Goal: Share content: Share content

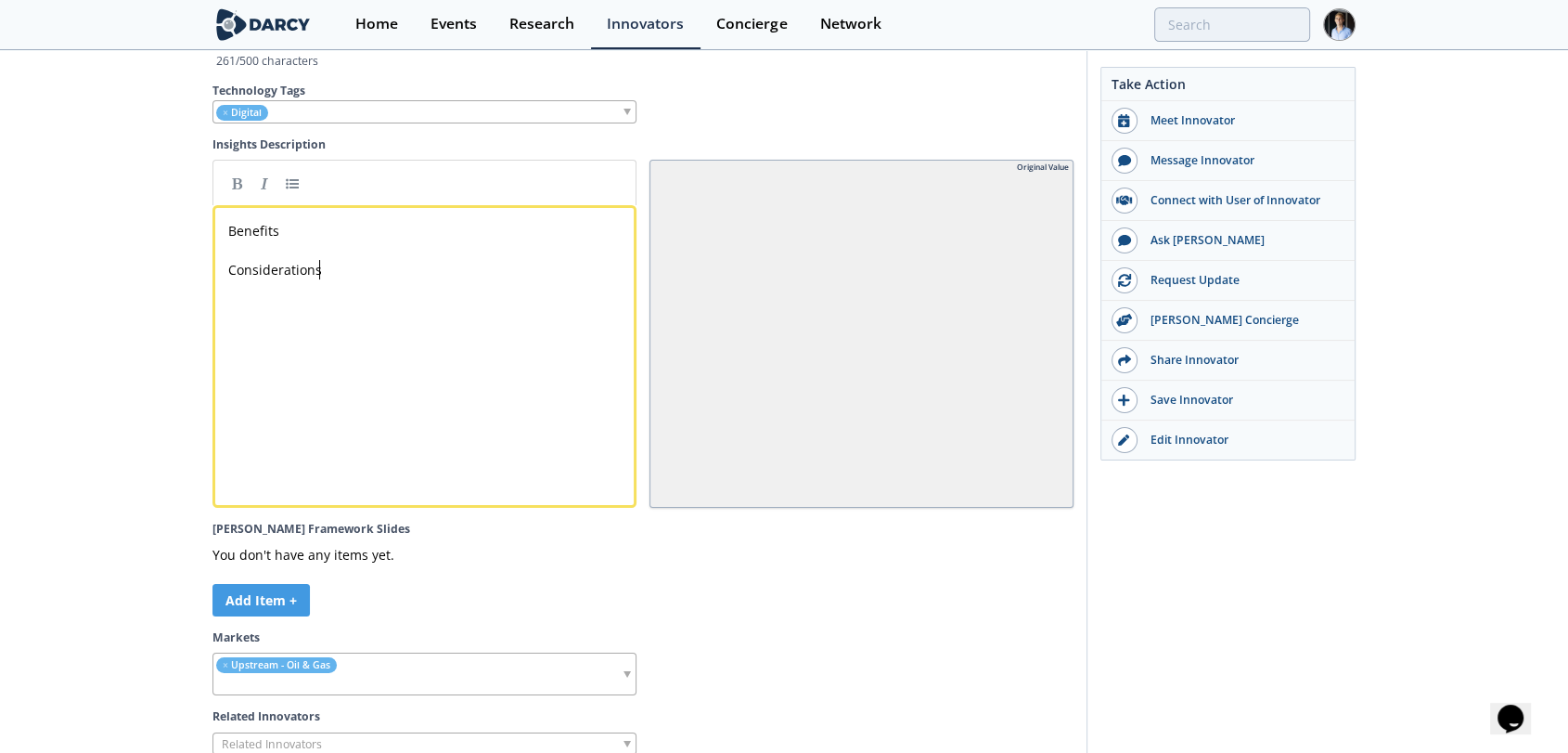
drag, startPoint x: 0, startPoint y: 0, endPoint x: 368, endPoint y: 330, distance: 494.3
click at [368, 330] on div "xxxxxxxxxx Benefits ​ Considerations" at bounding box center [439, 370] width 428 height 307
type textarea "Considerations"
drag, startPoint x: 332, startPoint y: 309, endPoint x: 185, endPoint y: 307, distance: 147.0
click at [237, 197] on link at bounding box center [236, 182] width 28 height 28
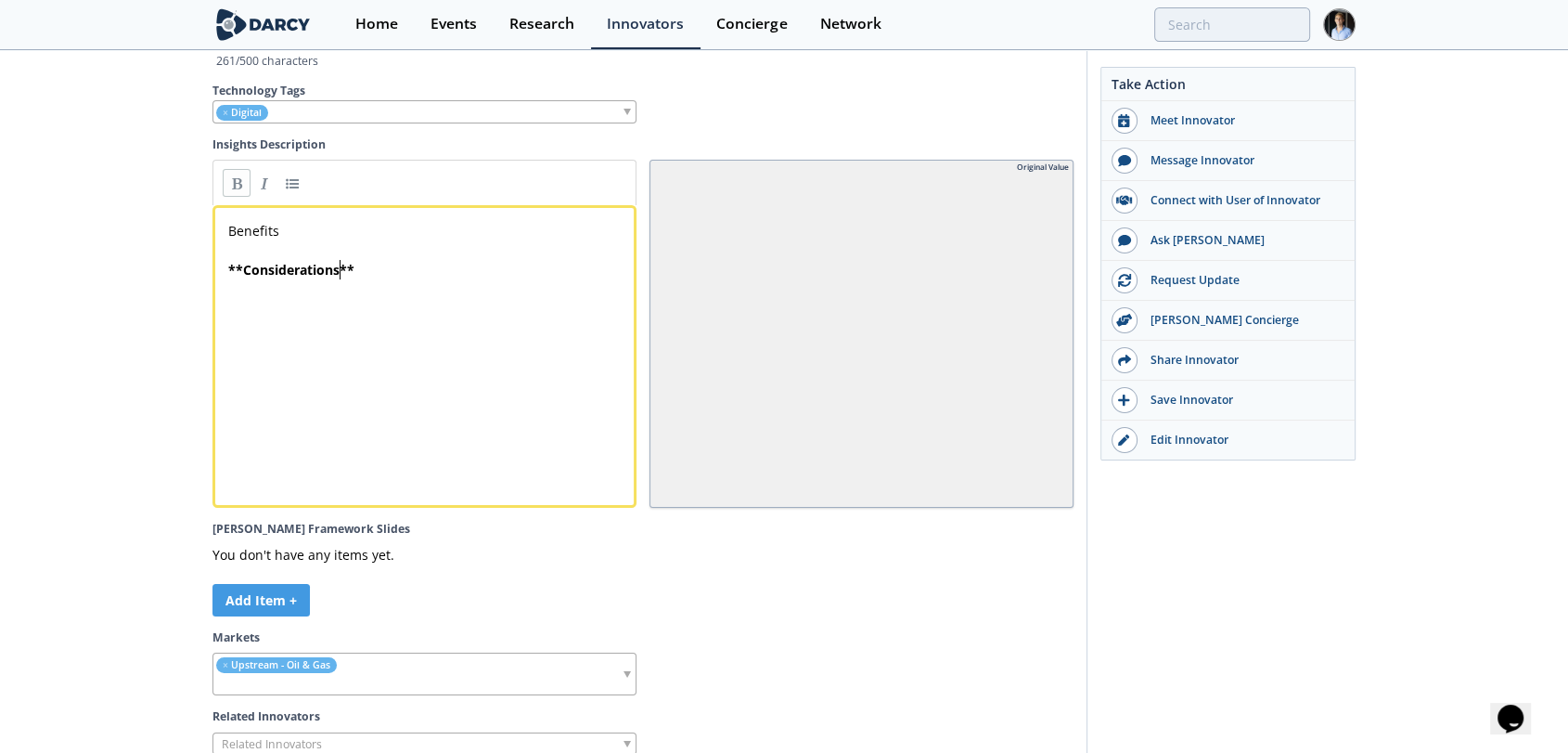
click at [235, 255] on div "x Benefits ​ ** Considerations **" at bounding box center [432, 250] width 415 height 66
click at [241, 240] on pre "Benefits" at bounding box center [432, 230] width 415 height 19
type textarea "Benefits"
click at [235, 202] on div at bounding box center [424, 182] width 424 height 45
click at [236, 197] on link at bounding box center [236, 182] width 28 height 28
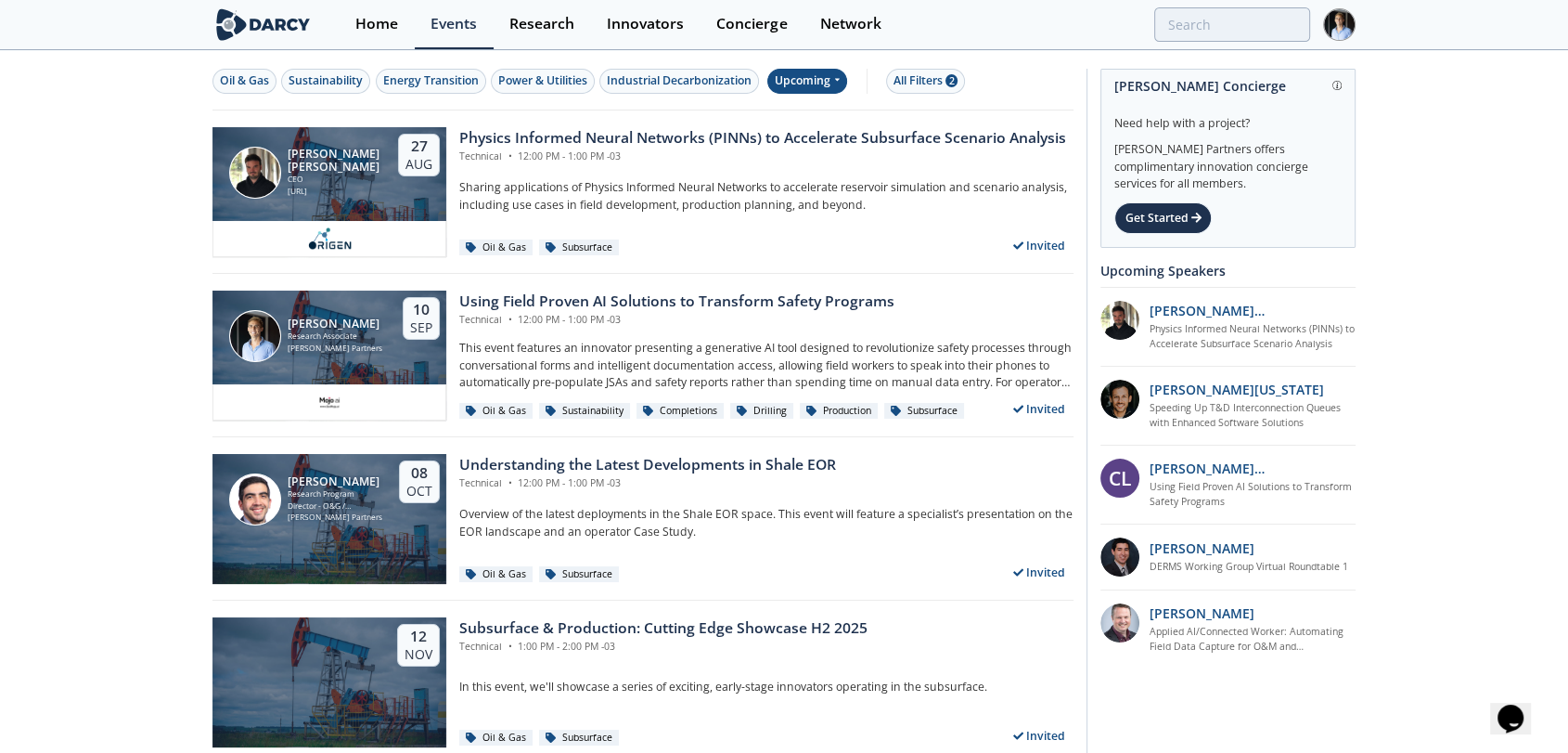
click at [801, 77] on div "Upcoming" at bounding box center [808, 81] width 81 height 25
click at [818, 146] on div "Past" at bounding box center [829, 142] width 115 height 30
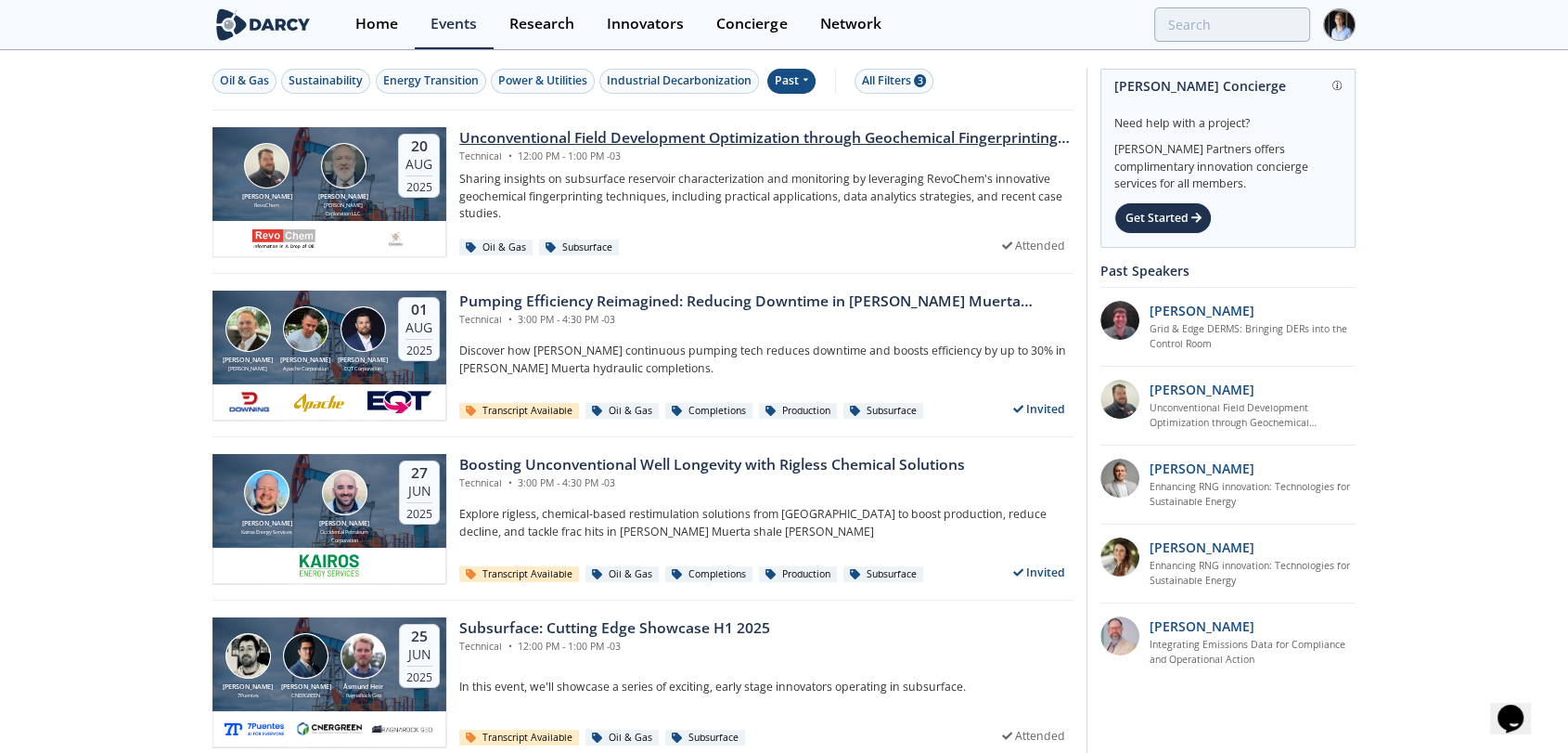
click at [482, 147] on div "Unconventional Field Development Optimization through Geochemical Fingerprintin…" at bounding box center [765, 138] width 614 height 22
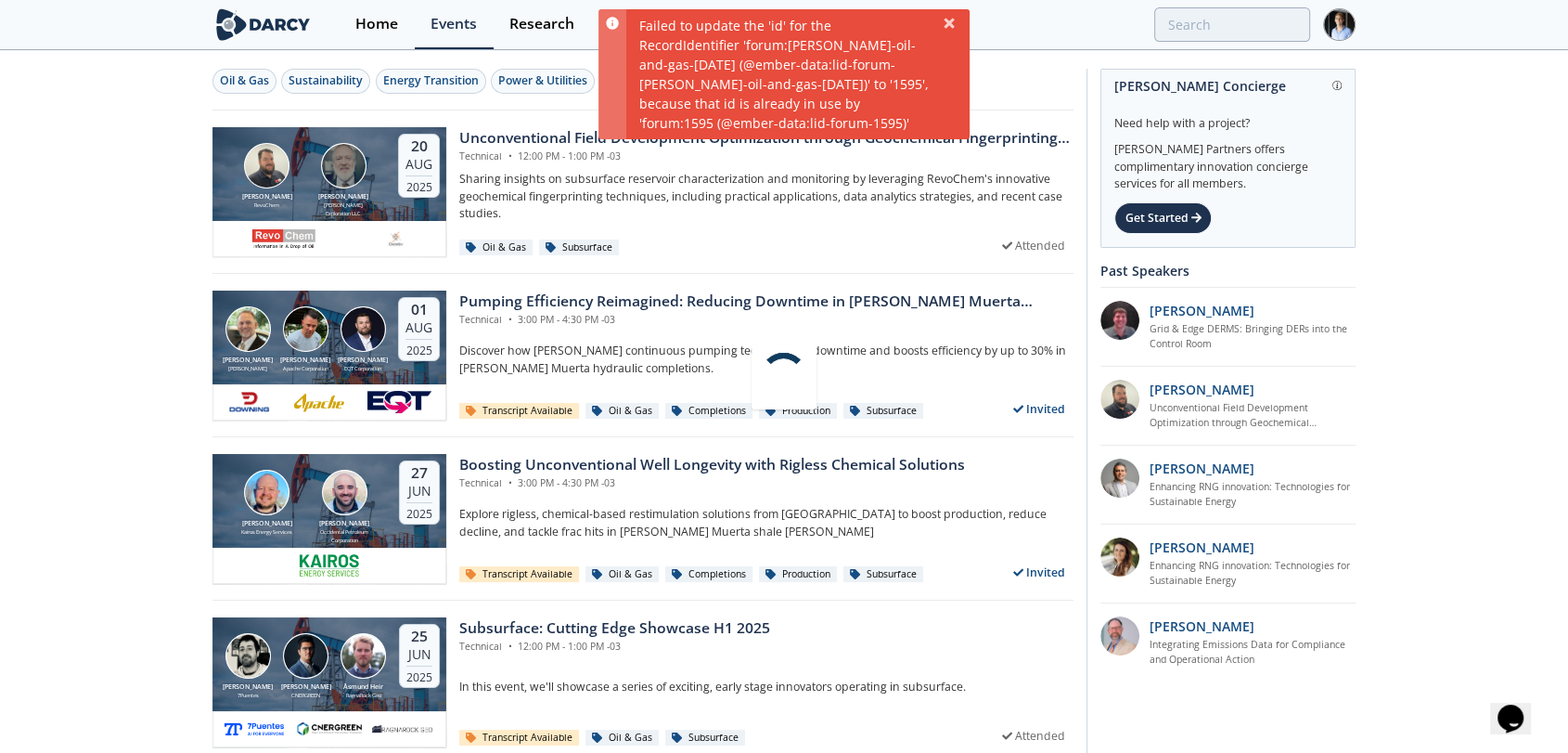
click at [532, 129] on div at bounding box center [784, 376] width 1568 height 753
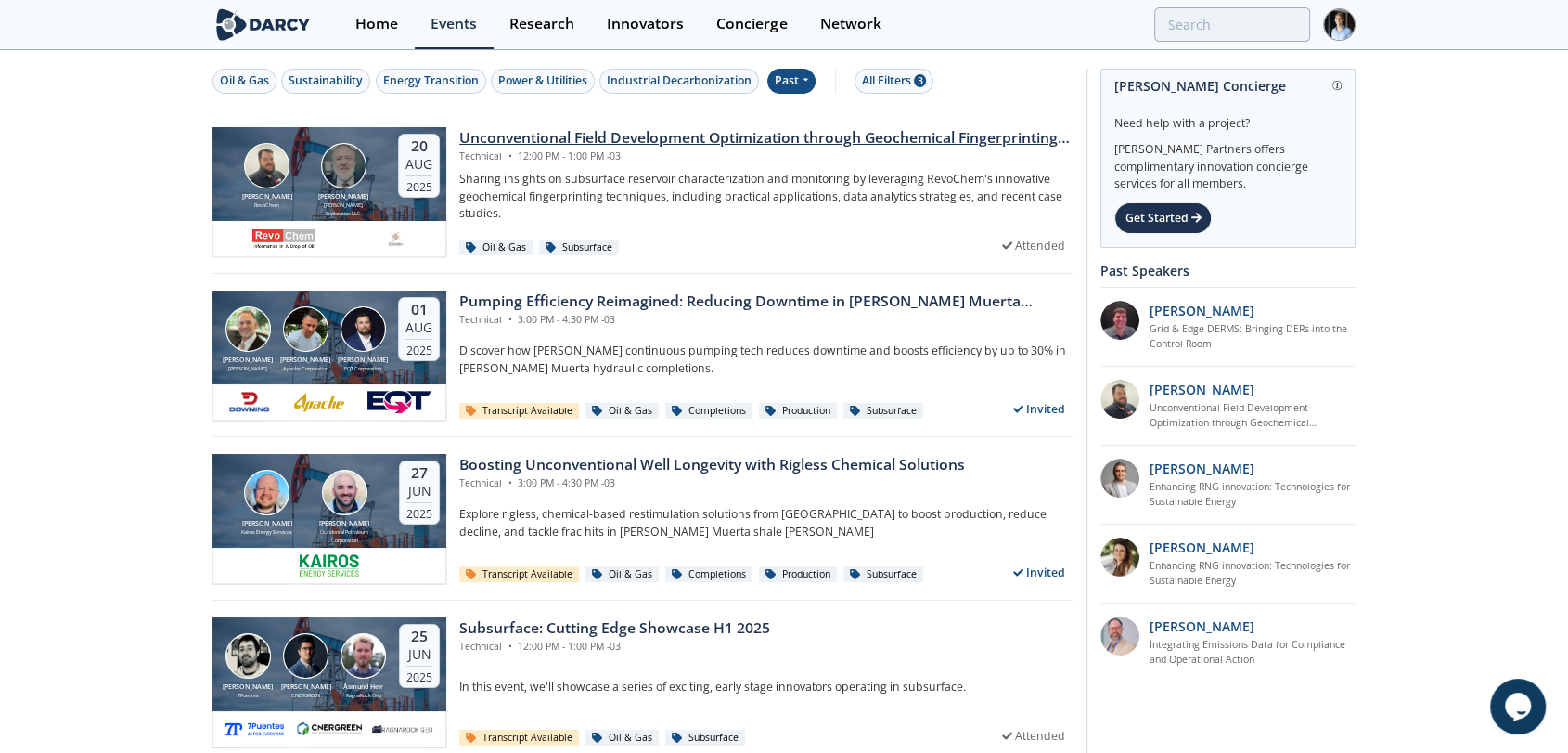
click at [524, 143] on div "Unconventional Field Development Optimization through Geochemical Fingerprintin…" at bounding box center [765, 138] width 614 height 22
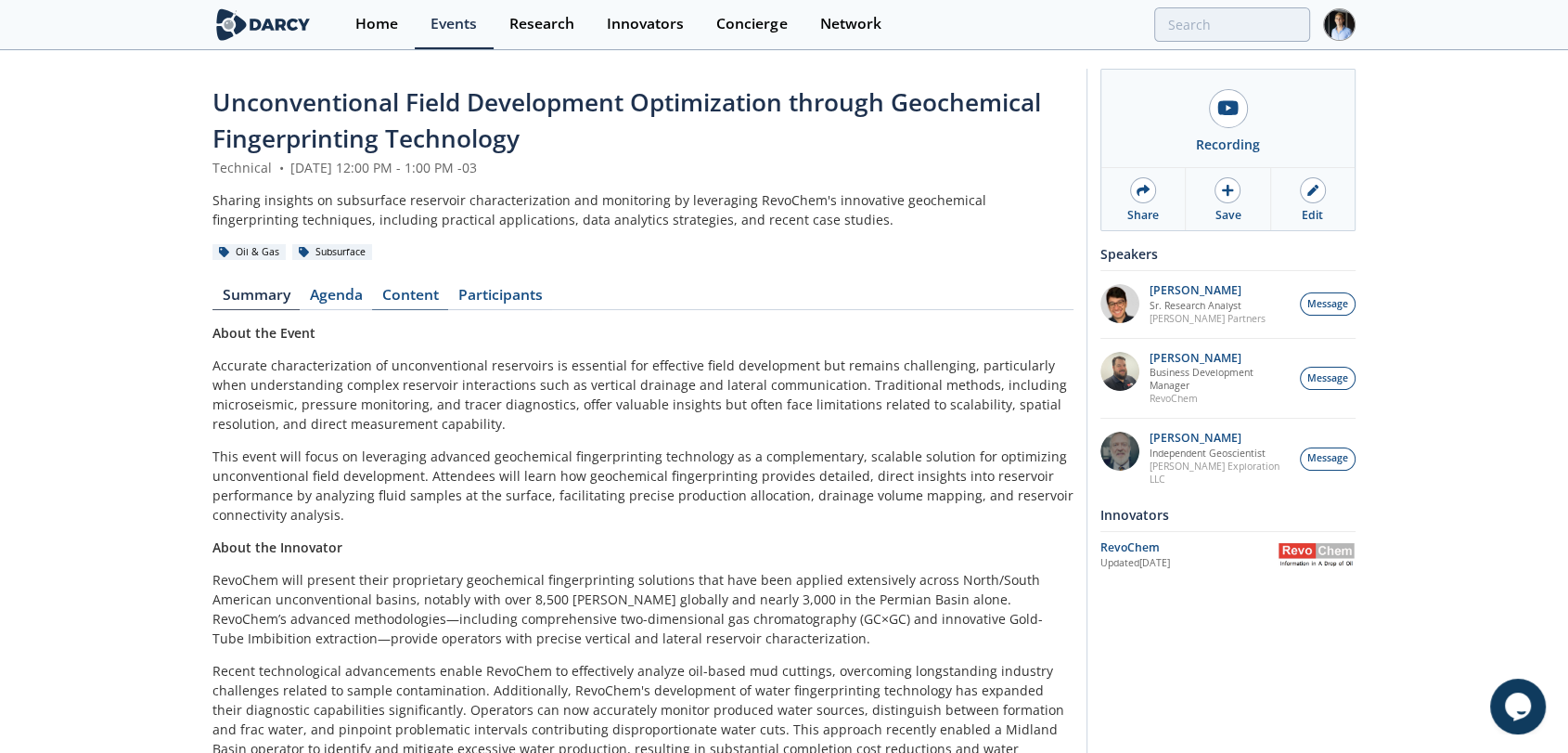
click at [415, 287] on link "Content" at bounding box center [410, 298] width 76 height 22
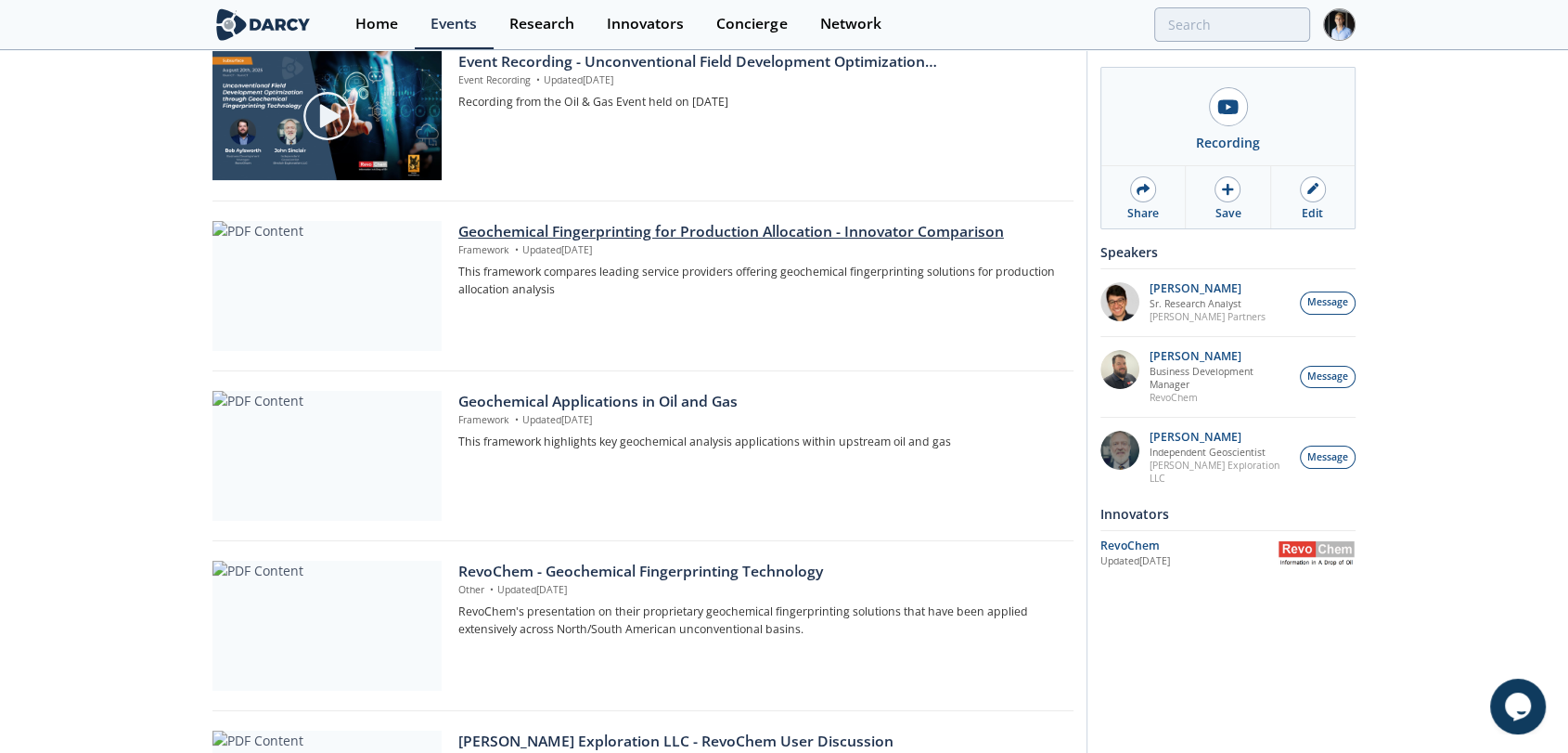
scroll to position [305, 0]
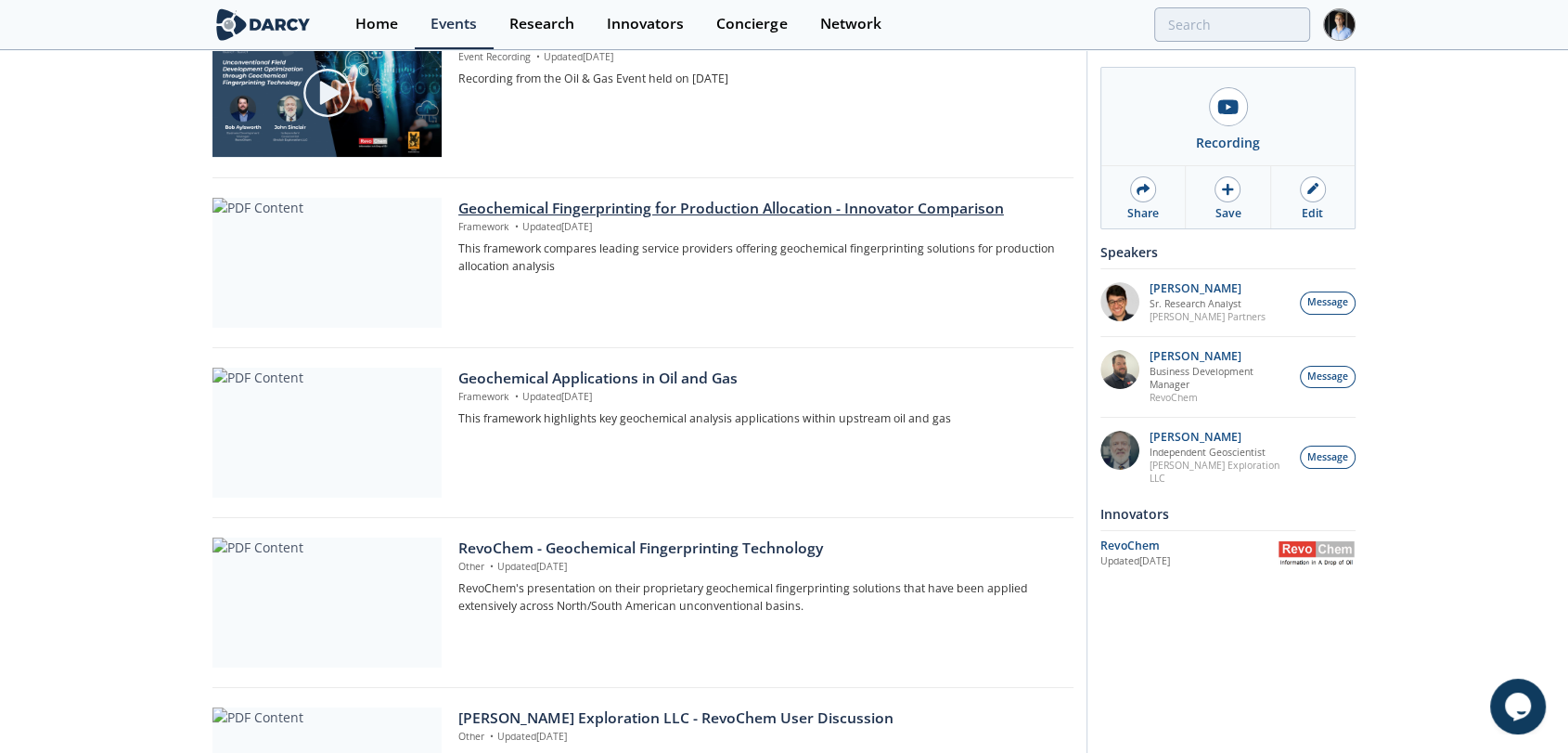
click at [606, 213] on div "Geochemical Fingerprinting for Production Allocation - Innovator Comparison" at bounding box center [758, 208] width 602 height 22
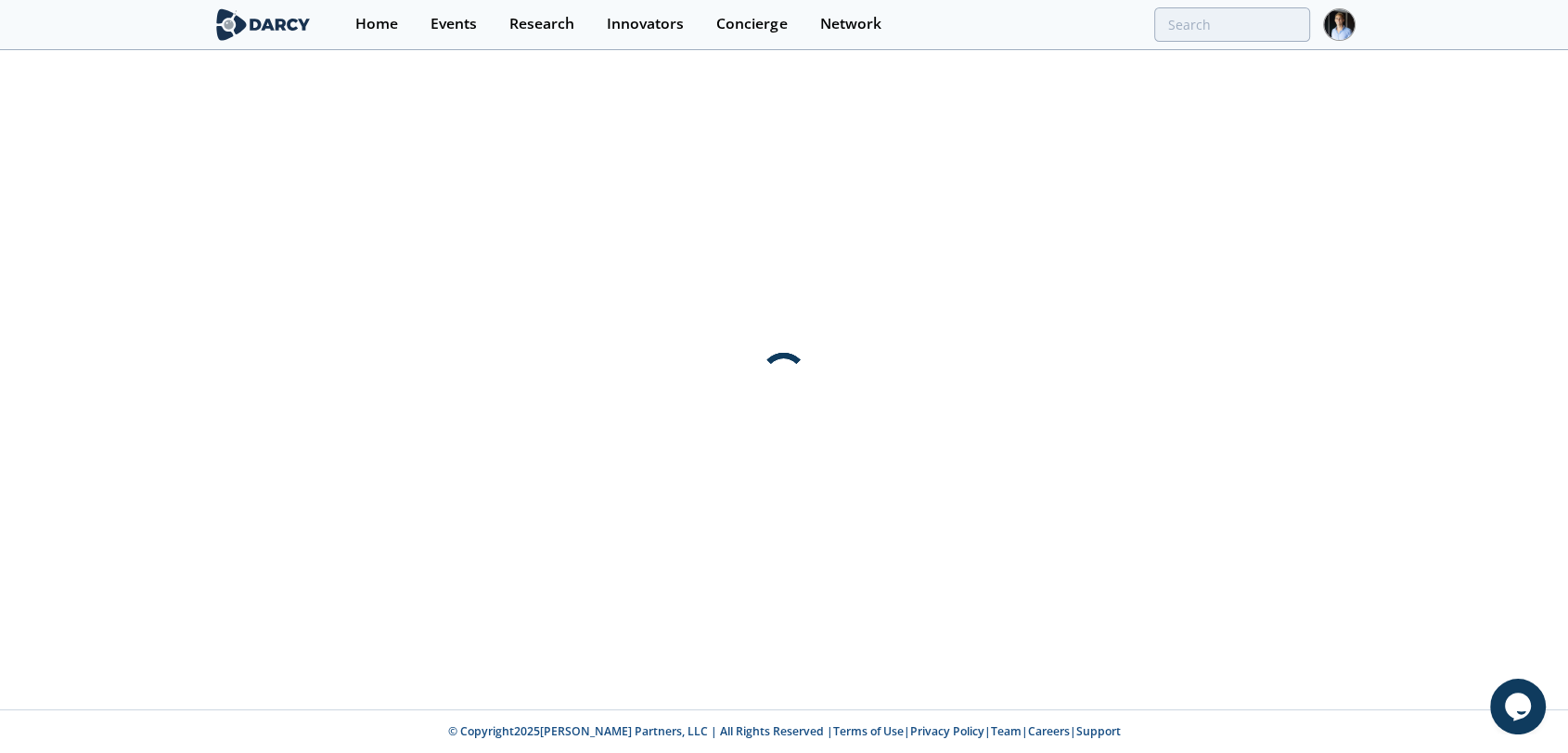
scroll to position [0, 0]
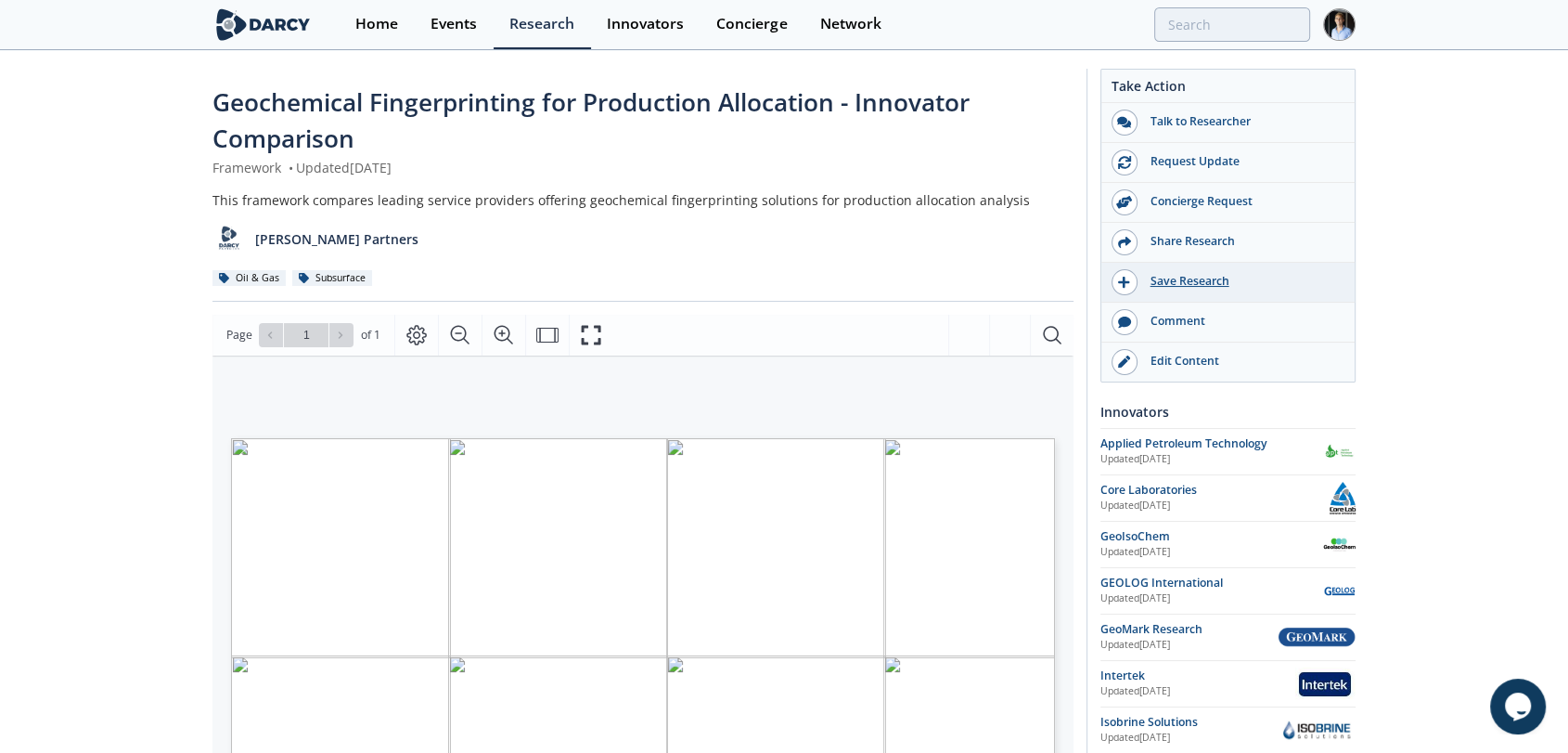
click at [1227, 284] on div "Save Research" at bounding box center [1241, 281] width 208 height 16
click at [1194, 233] on div "Share Research" at bounding box center [1241, 241] width 208 height 16
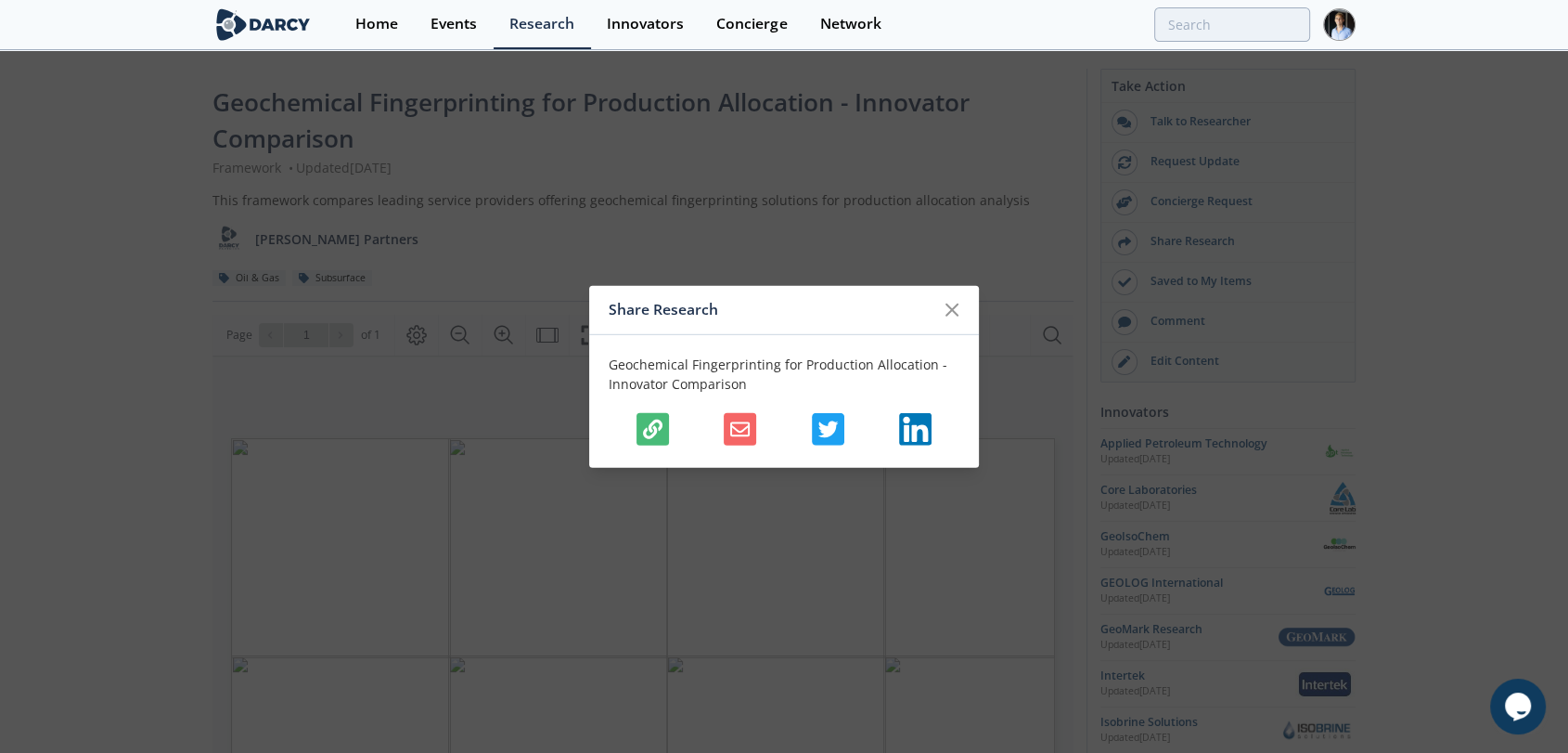
click at [658, 430] on icon "button" at bounding box center [652, 428] width 19 height 19
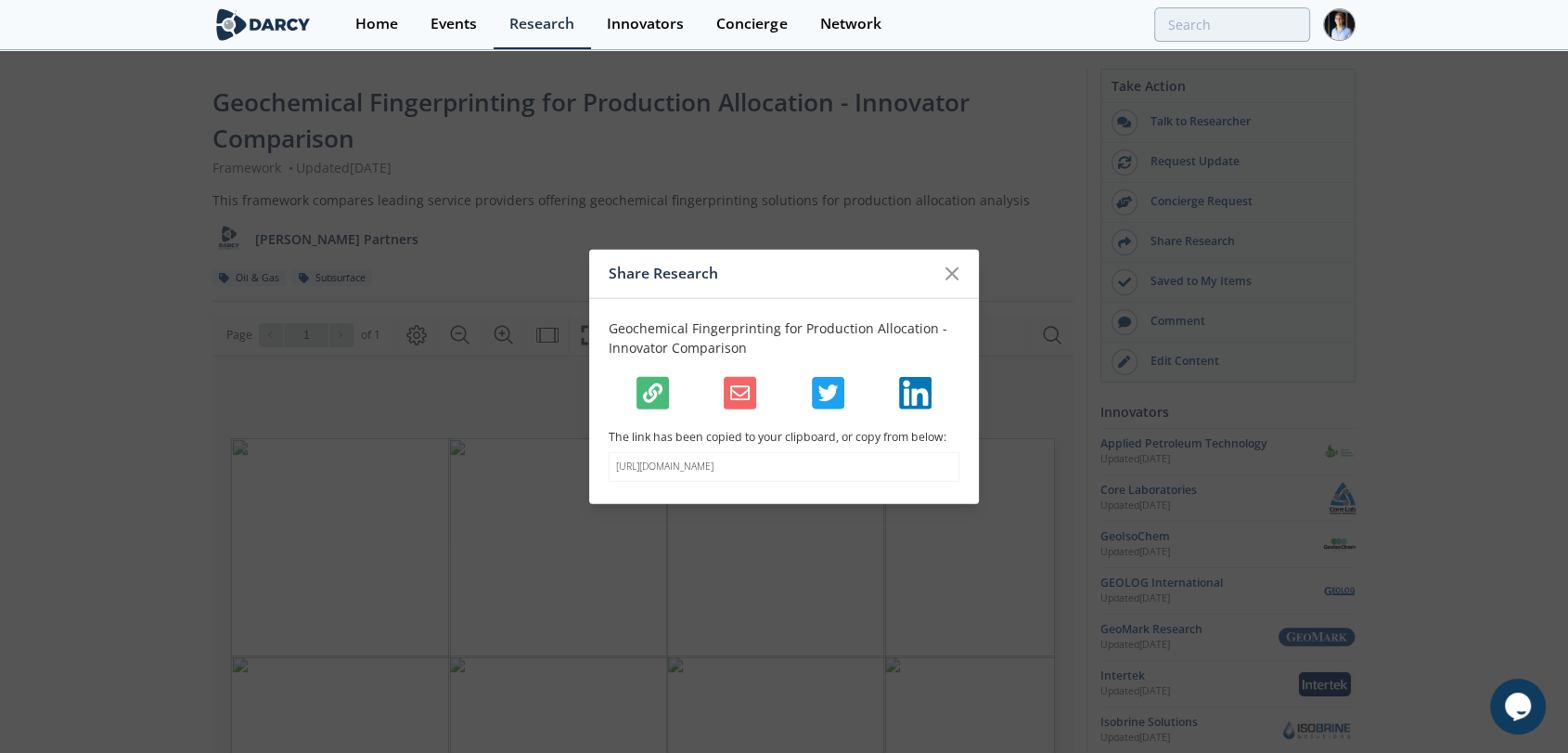
drag, startPoint x: 891, startPoint y: 477, endPoint x: 611, endPoint y: 455, distance: 280.9
click at [611, 455] on div "[URL][DOMAIN_NAME]" at bounding box center [784, 467] width 351 height 30
copy p "[URL][DOMAIN_NAME]"
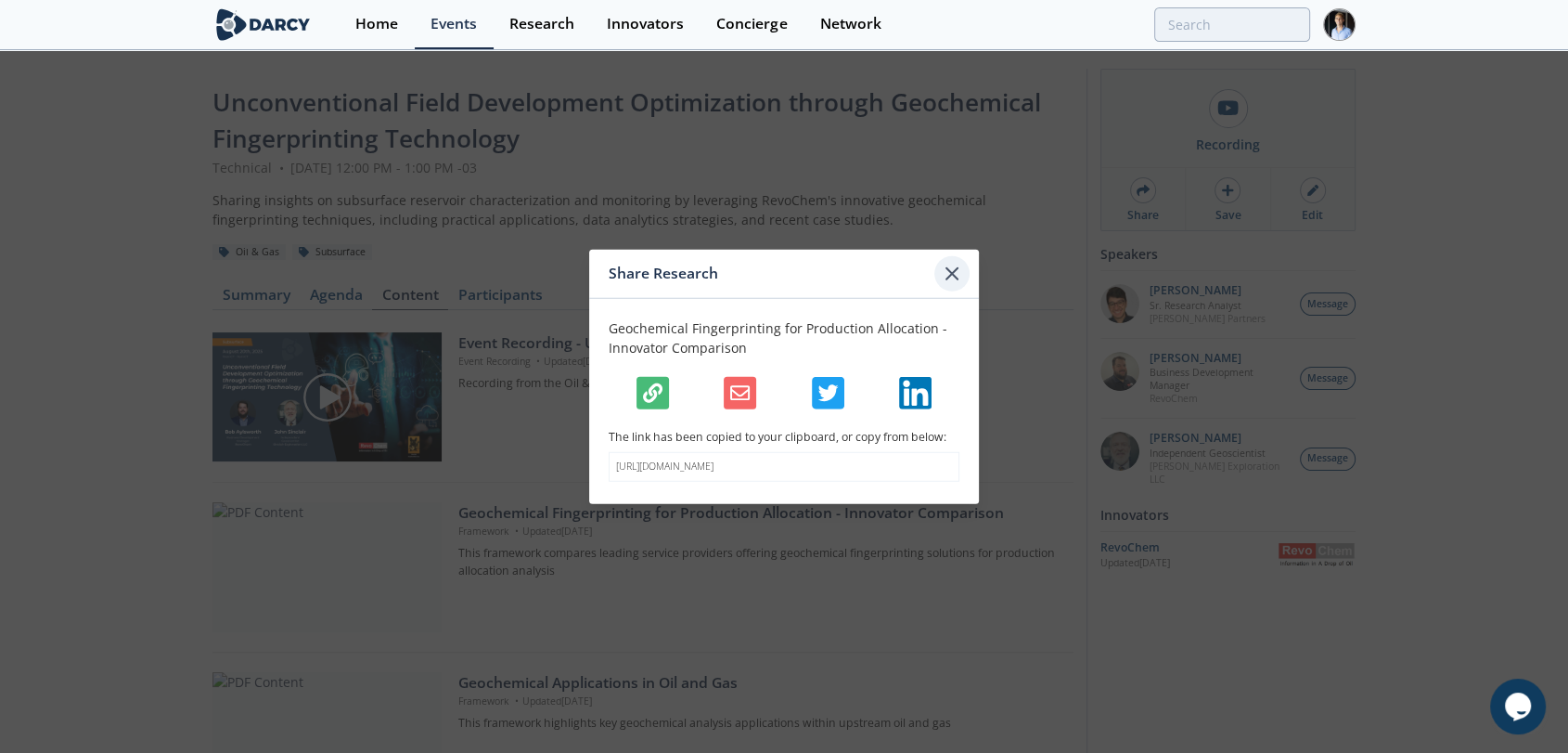
click at [957, 277] on icon at bounding box center [951, 272] width 22 height 22
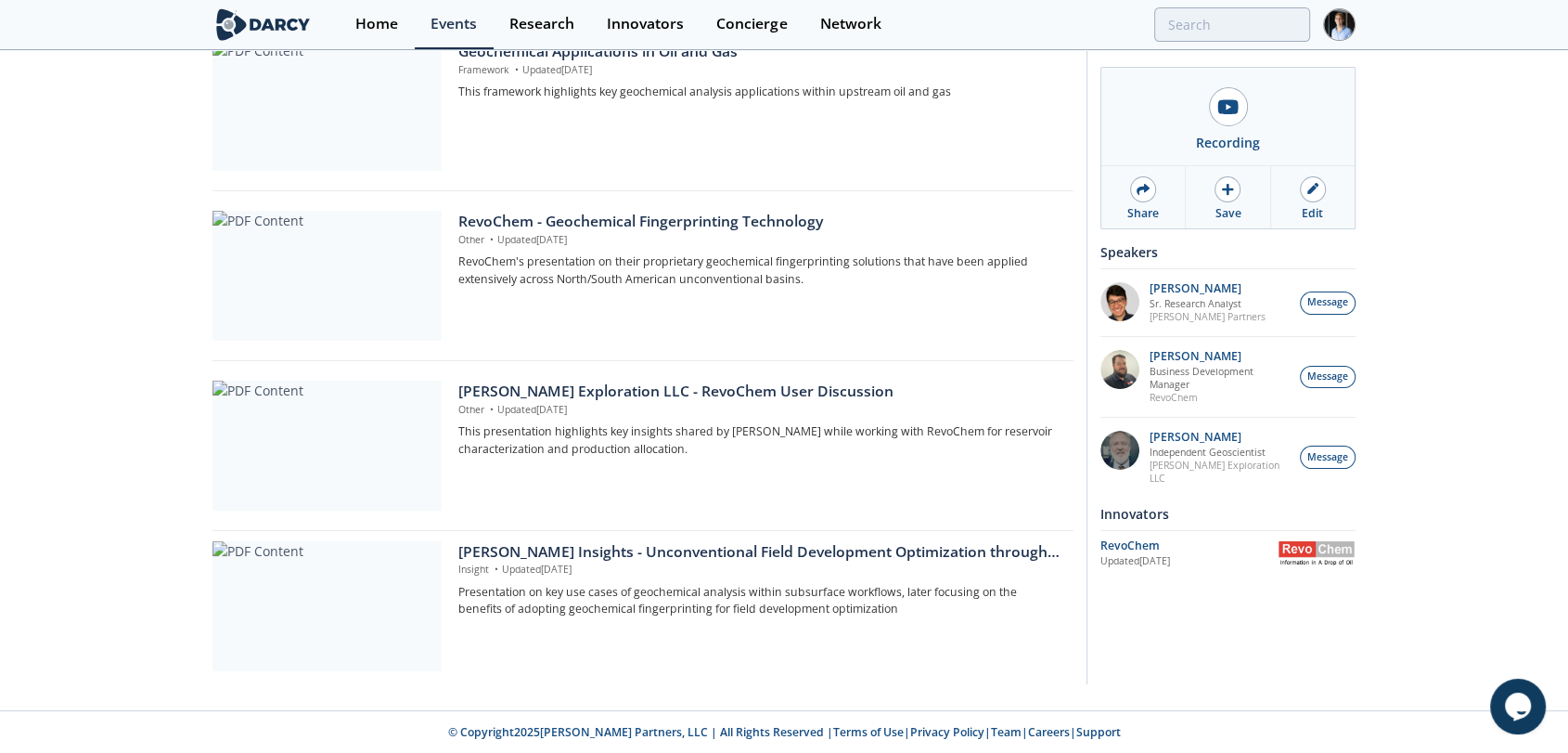
scroll to position [631, 0]
click at [625, 556] on div "[PERSON_NAME] Insights - Unconventional Field Development Optimization through …" at bounding box center [758, 552] width 602 height 22
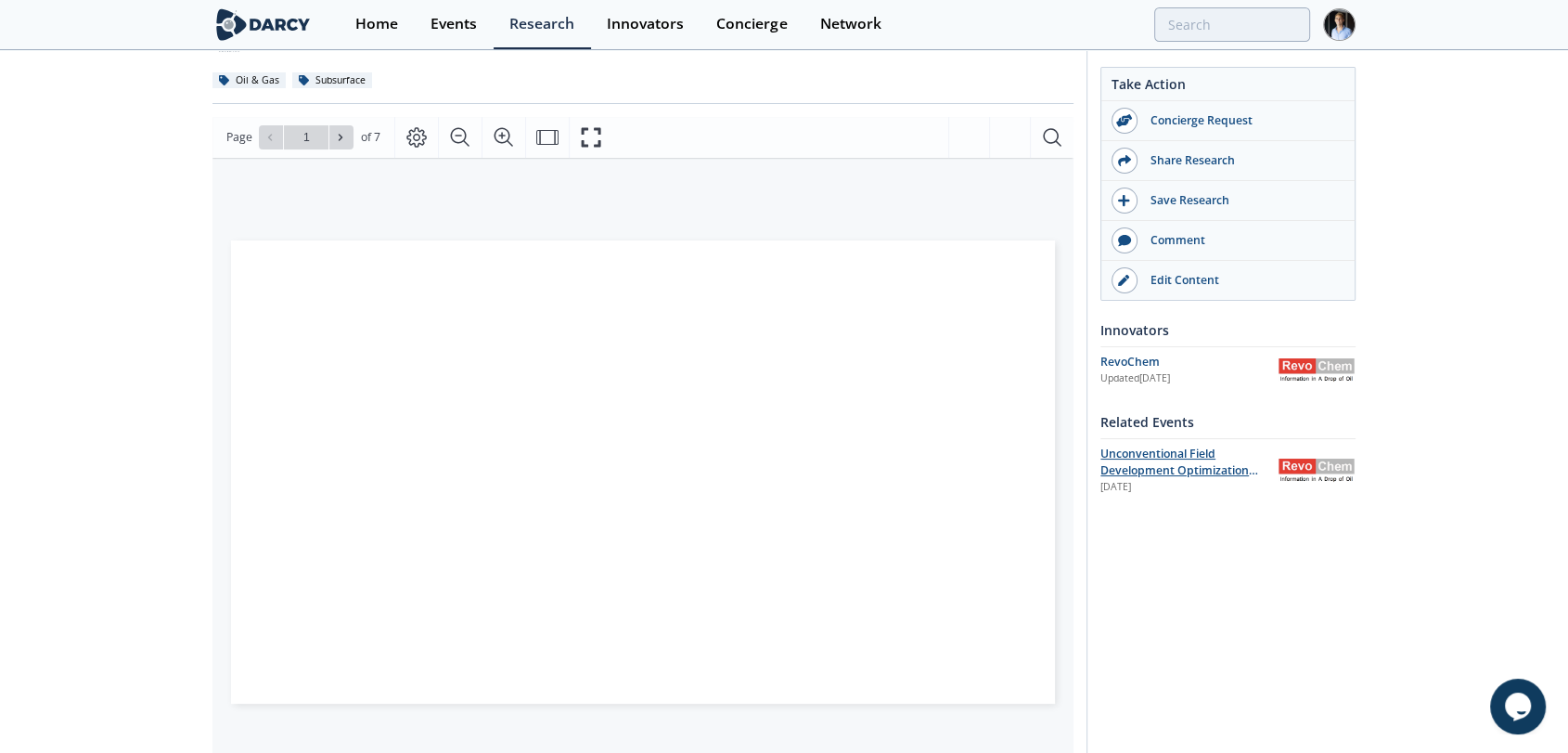
scroll to position [218, 0]
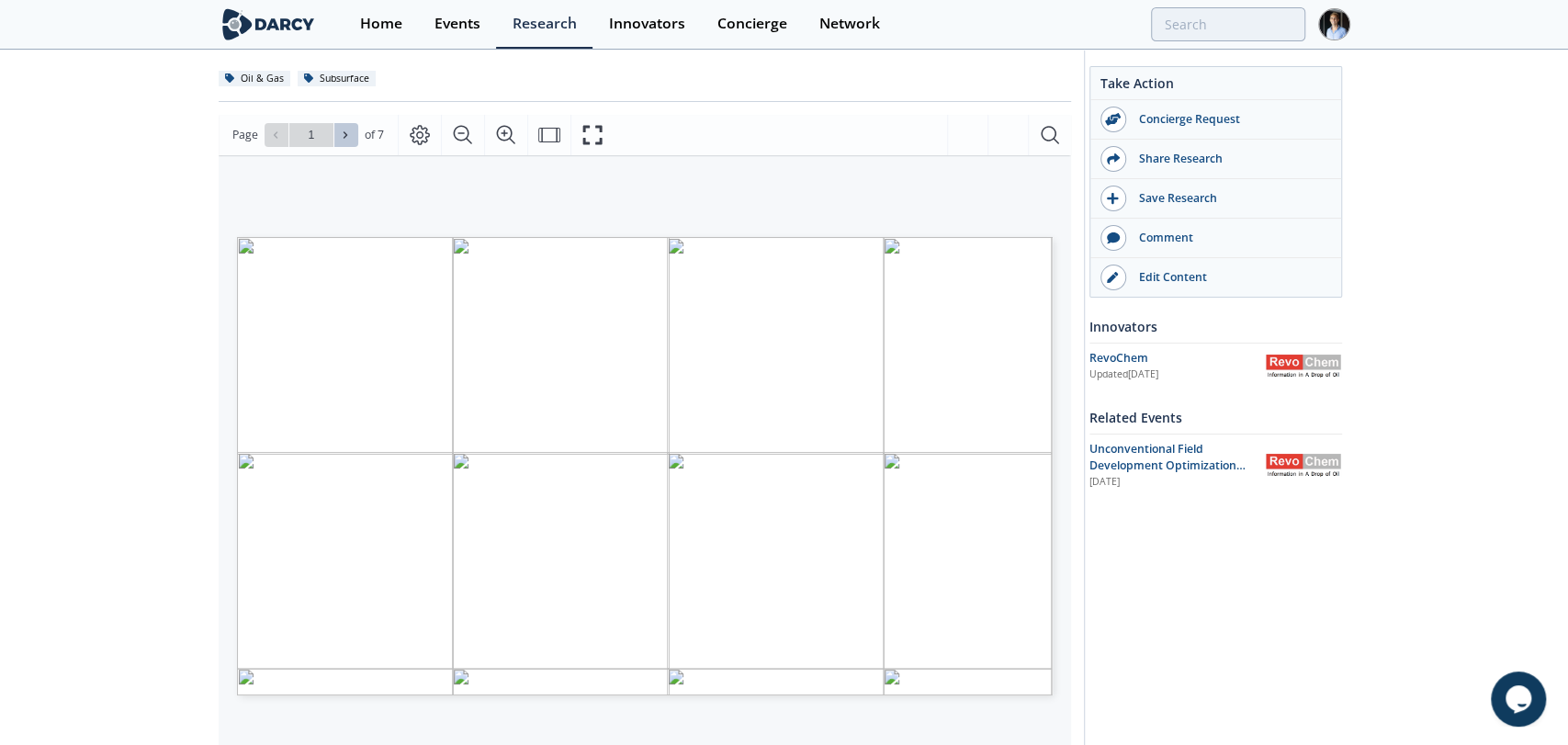
click at [334, 135] on button at bounding box center [345, 135] width 24 height 24
type input "2"
click at [340, 136] on icon at bounding box center [345, 135] width 11 height 11
type input "4"
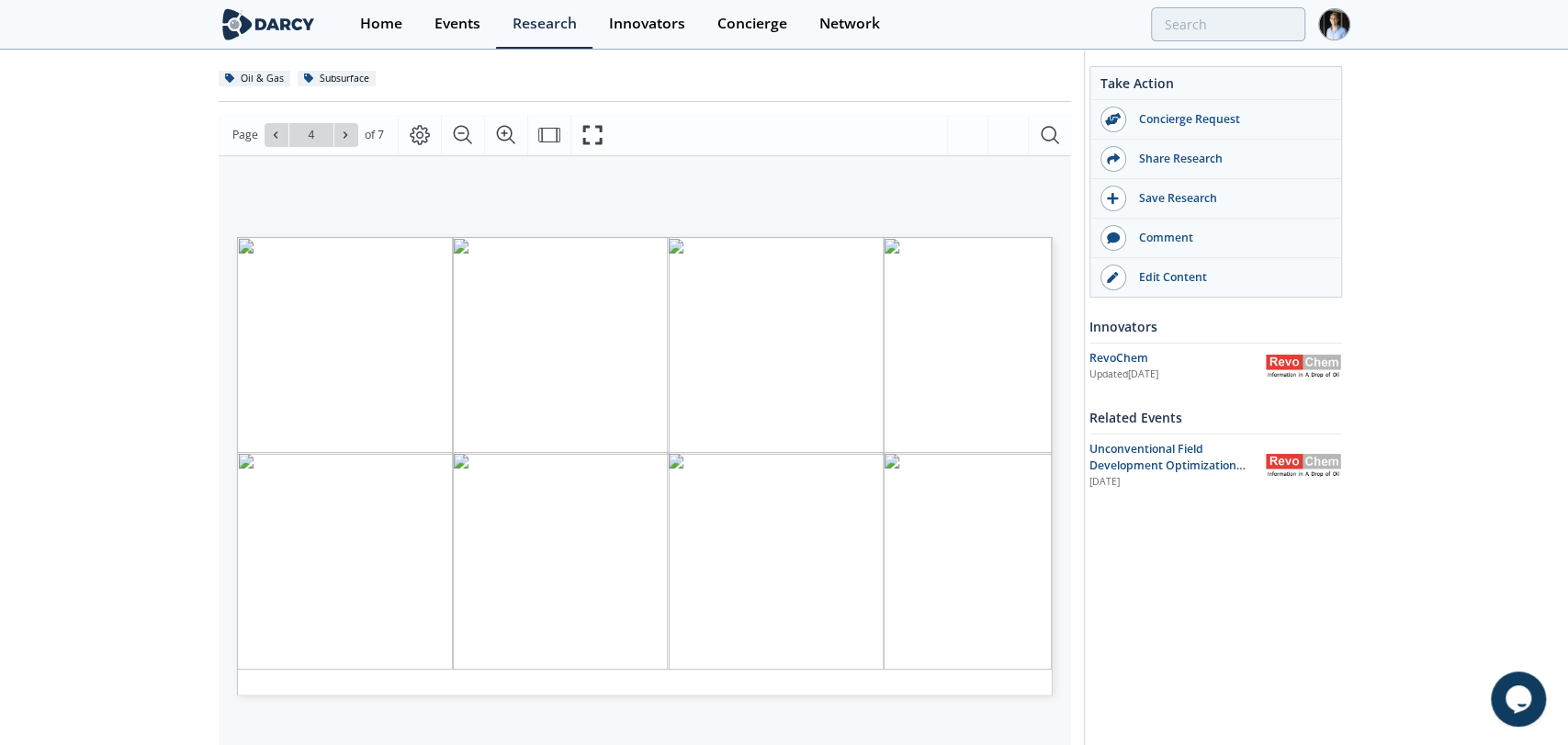
click at [340, 136] on icon at bounding box center [345, 135] width 11 height 11
click at [338, 136] on div "Go to Page 7" at bounding box center [311, 135] width 94 height 24
click at [289, 135] on input "7" at bounding box center [311, 135] width 44 height 24
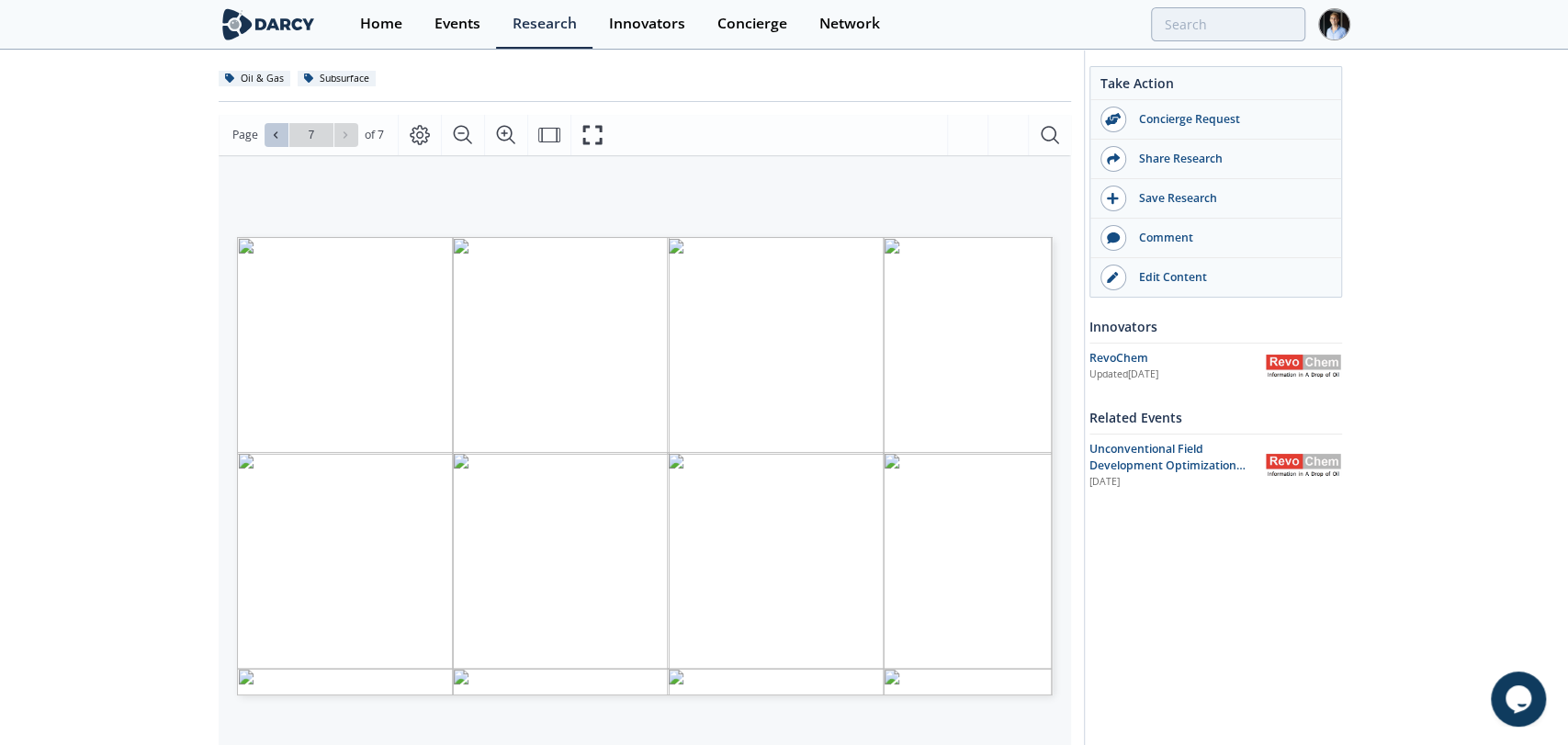
click at [278, 137] on icon at bounding box center [276, 135] width 11 height 11
type input "6"
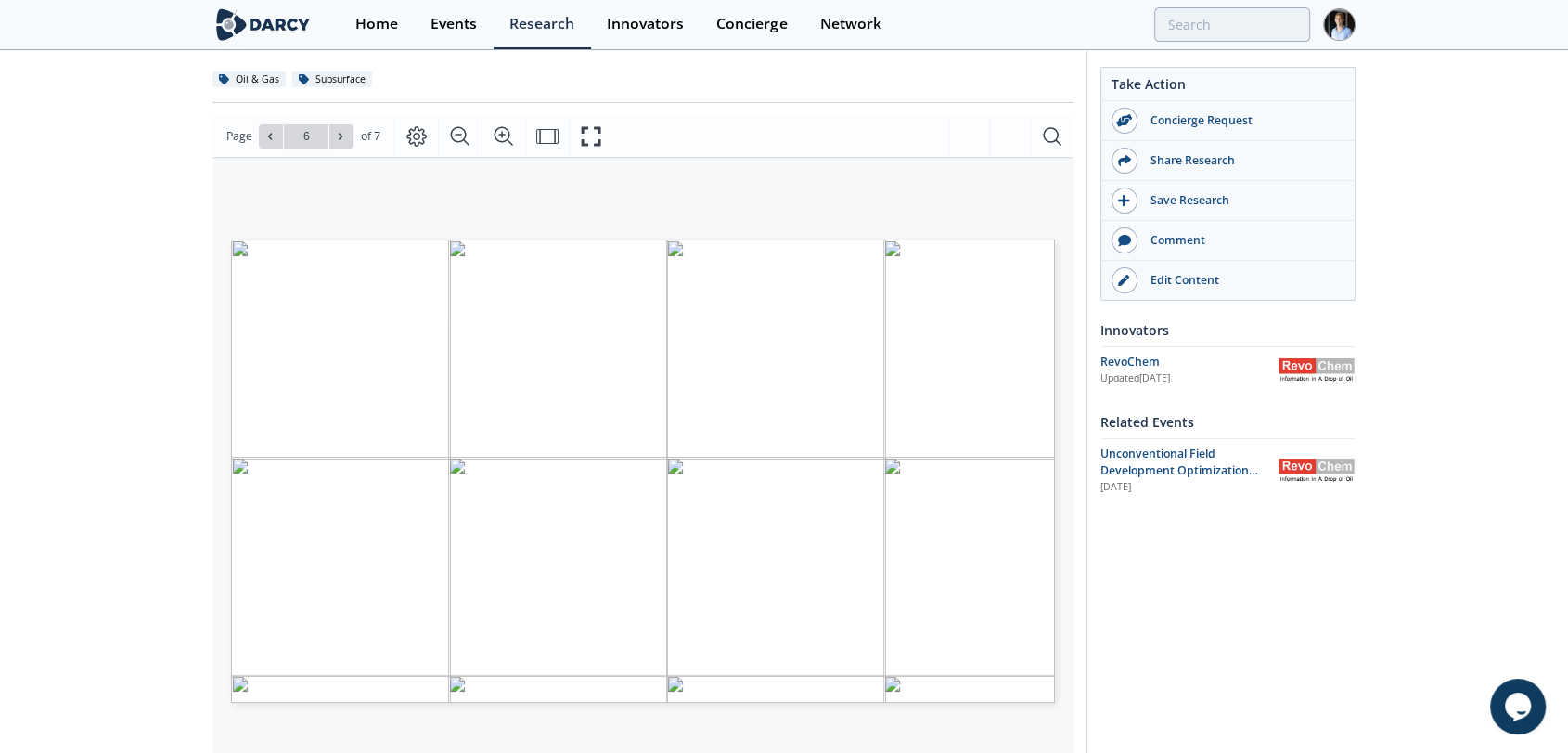
click at [1206, 41] on div "Home Events Research Innovators Concierge Network" at bounding box center [847, 24] width 1016 height 49
click at [1215, 29] on input "search" at bounding box center [1109, 25] width 400 height 35
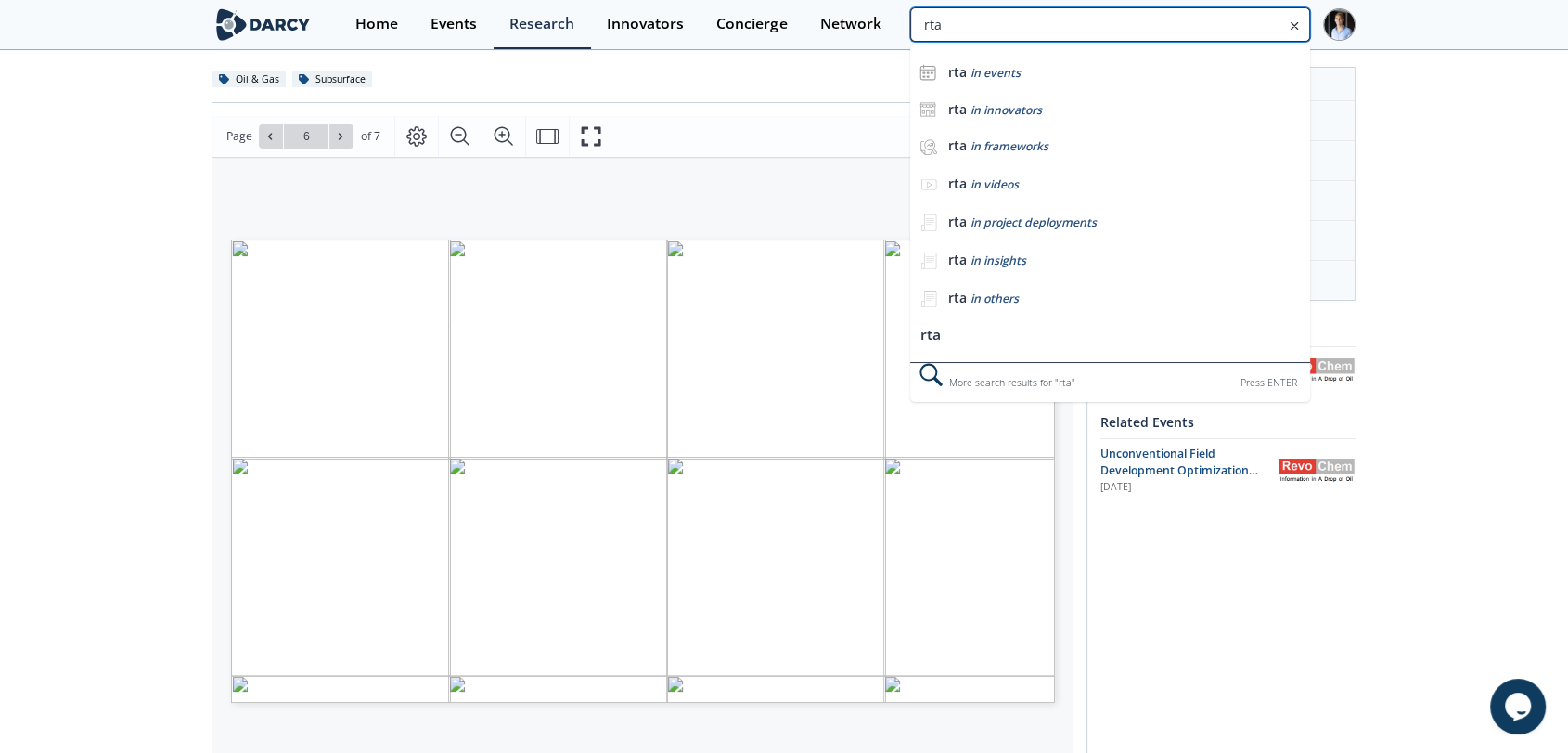
type input "rta"
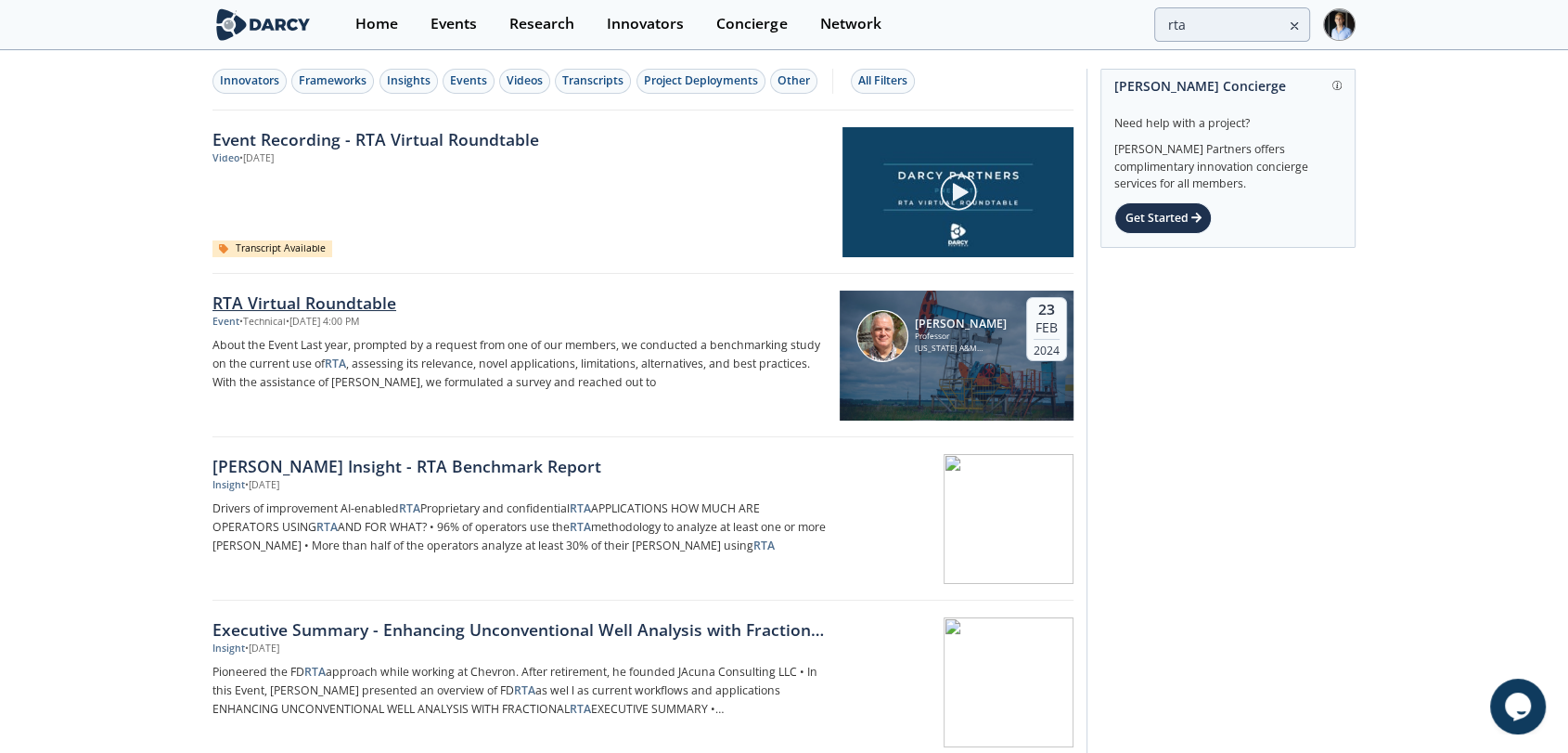
click at [380, 305] on div "RTA Virtual Roundtable" at bounding box center [518, 302] width 614 height 24
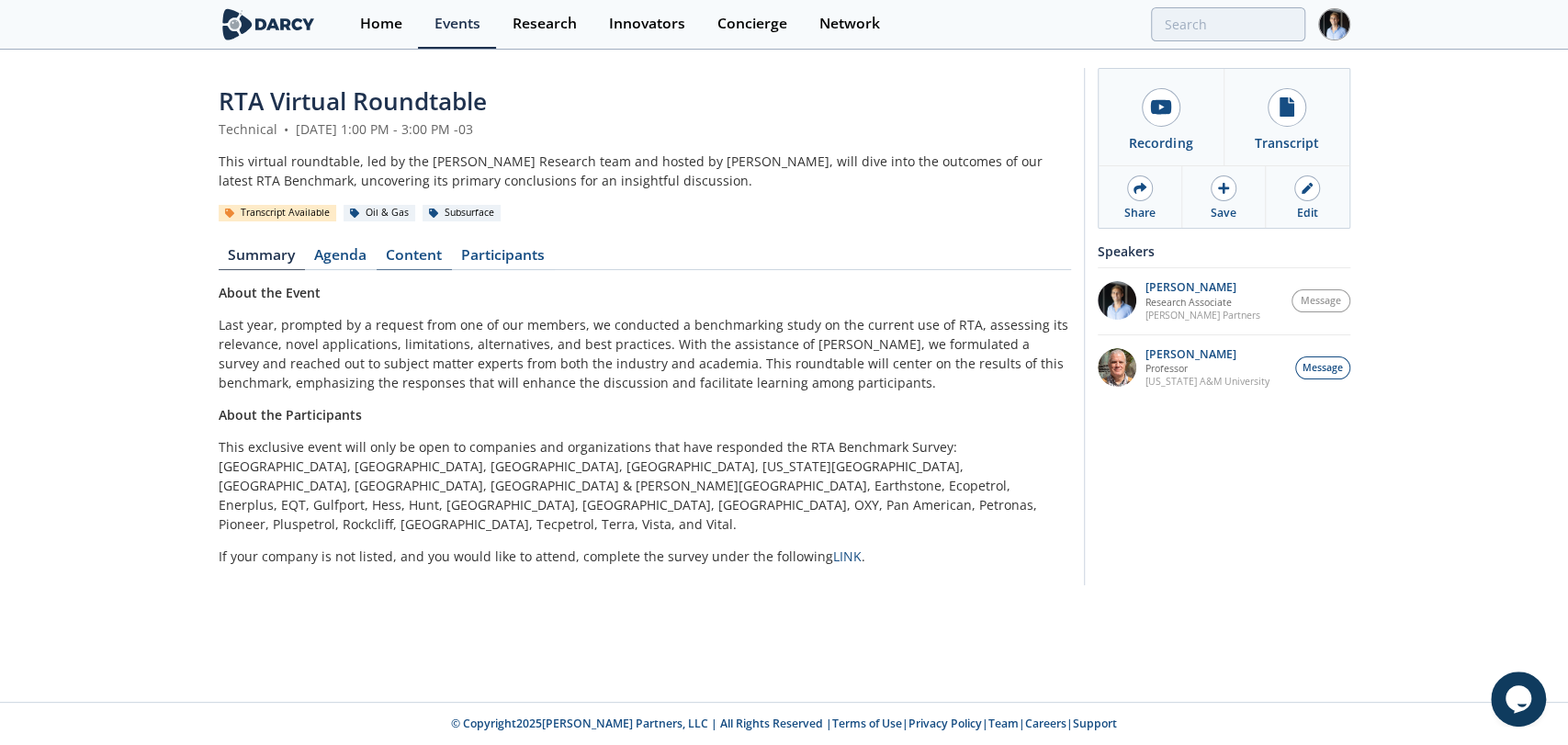
click at [420, 267] on link "Content" at bounding box center [414, 259] width 75 height 22
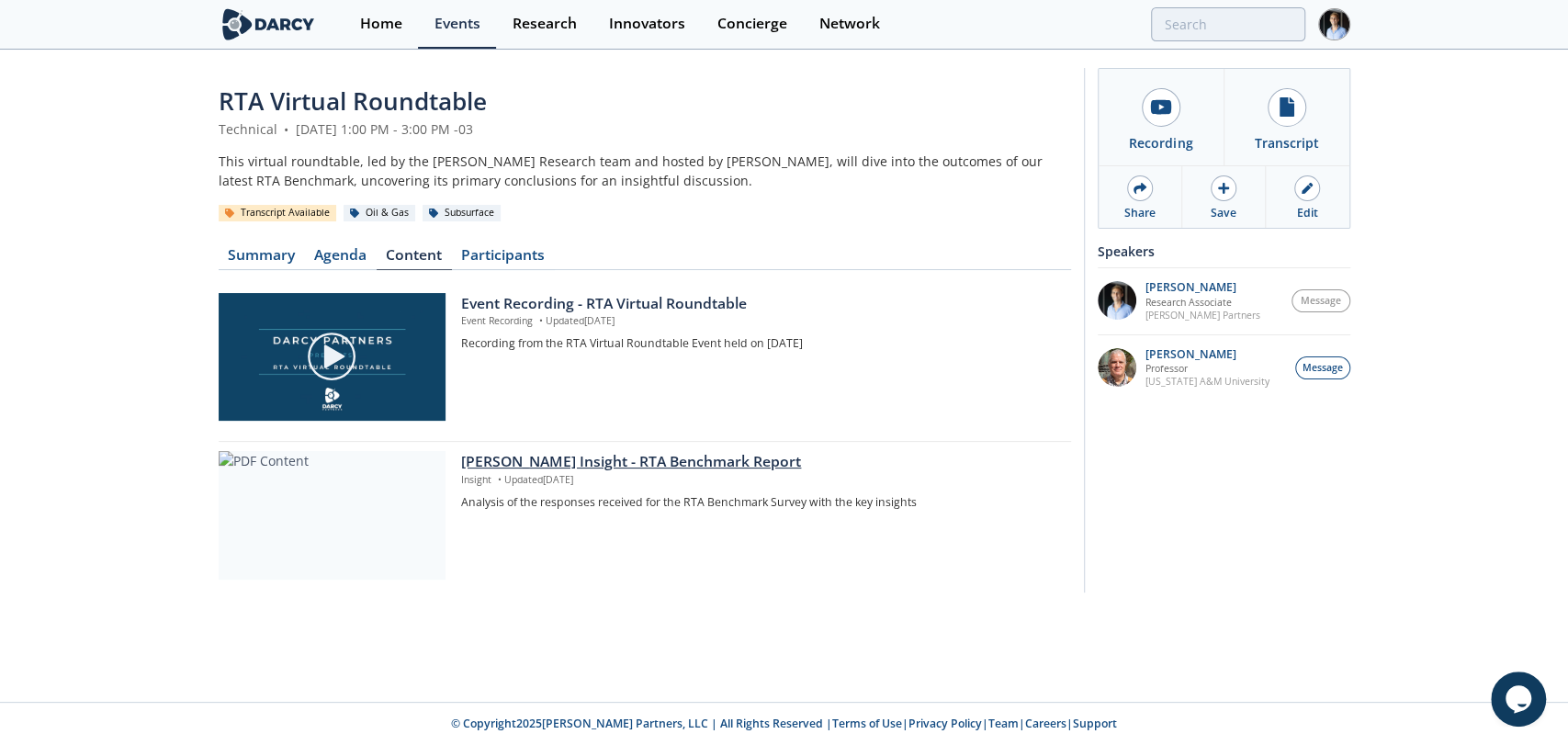
click at [713, 456] on div "[PERSON_NAME] Insight - RTA Benchmark Report" at bounding box center [759, 462] width 596 height 22
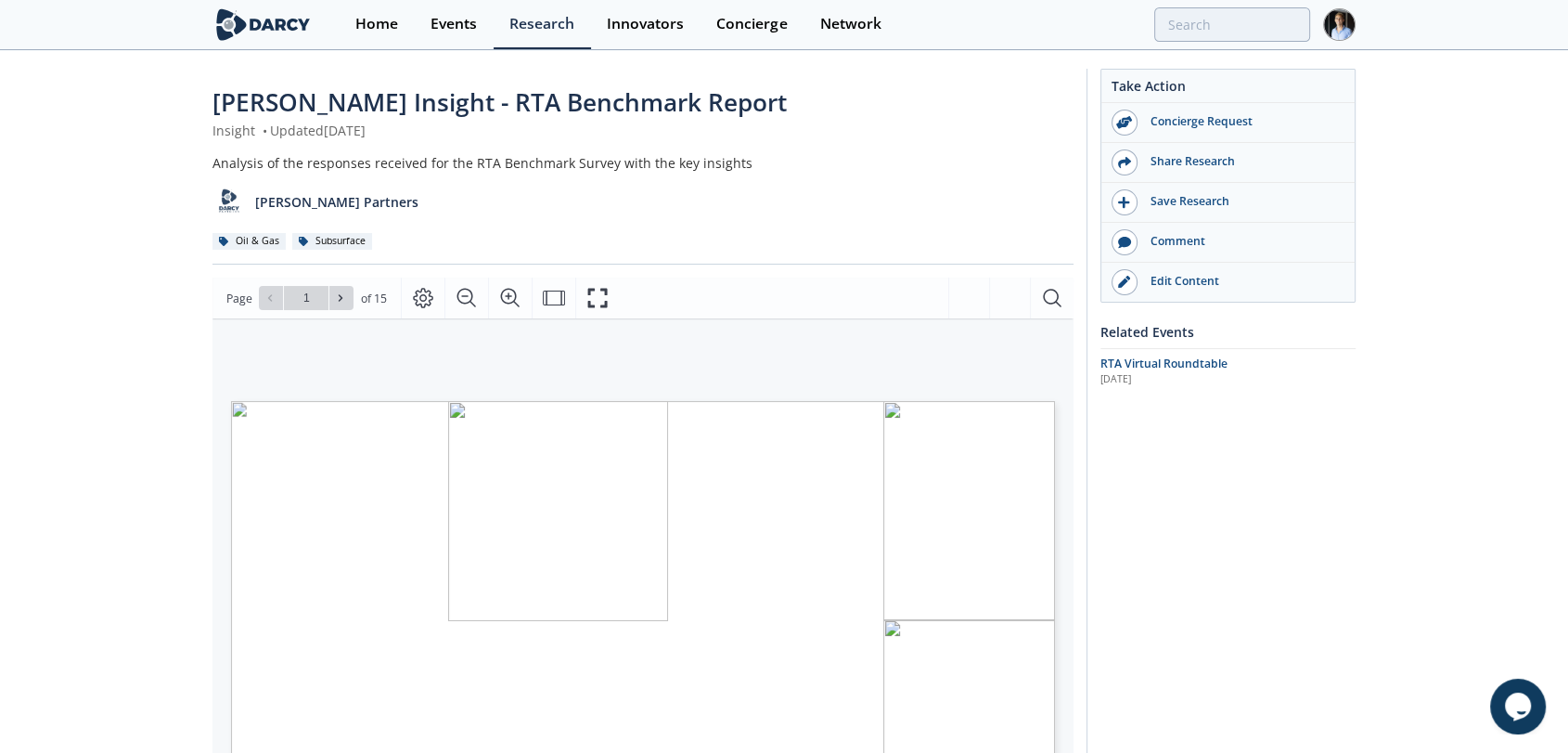
scroll to position [44, 0]
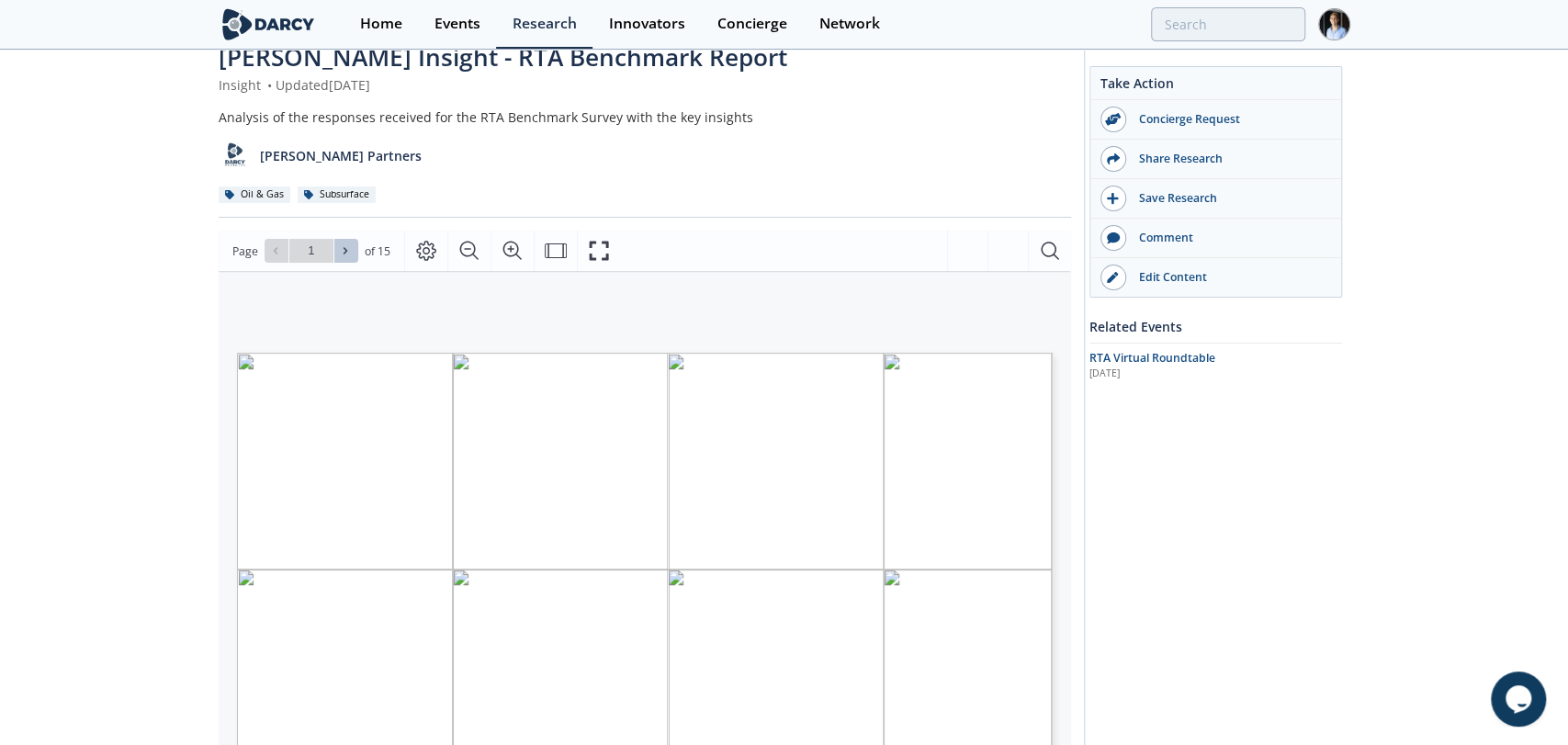
click at [348, 250] on icon at bounding box center [345, 251] width 11 height 11
type input "4"
click at [348, 250] on icon at bounding box center [345, 251] width 11 height 11
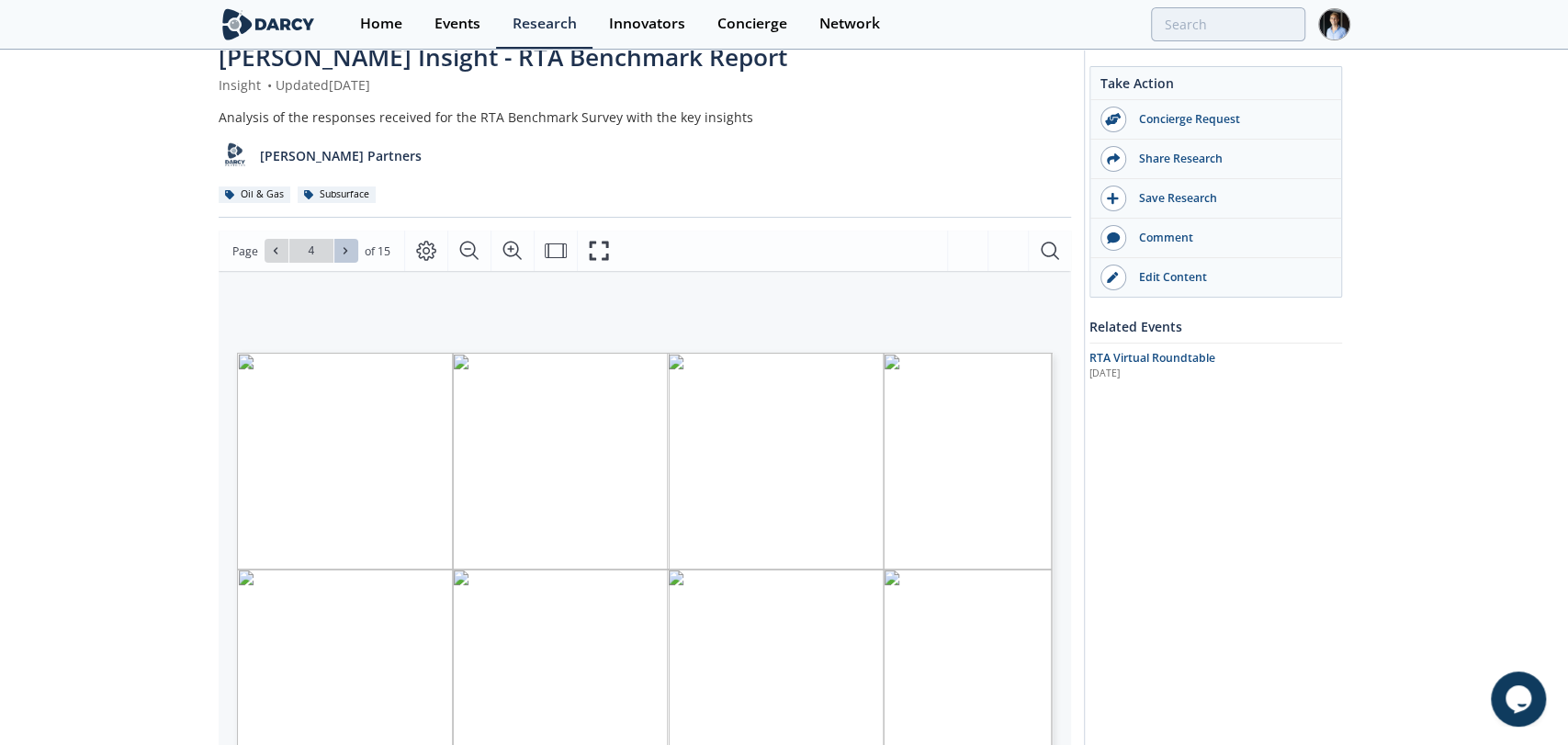
type input "5"
click at [348, 250] on icon at bounding box center [345, 251] width 11 height 11
type input "6"
click at [348, 250] on icon at bounding box center [345, 251] width 11 height 11
type input "7"
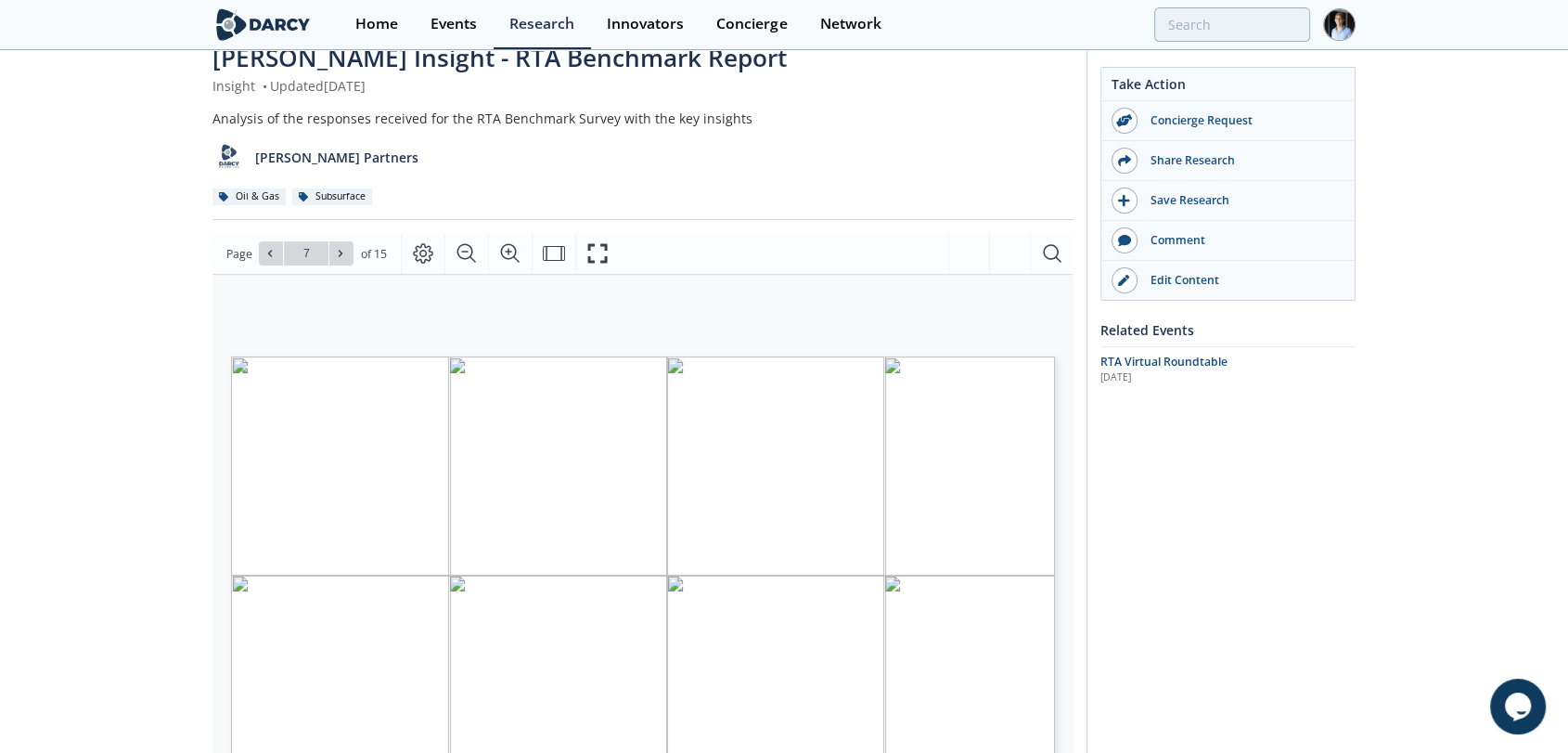
click at [608, 91] on div "Insight • Updated [DATE]" at bounding box center [642, 86] width 861 height 19
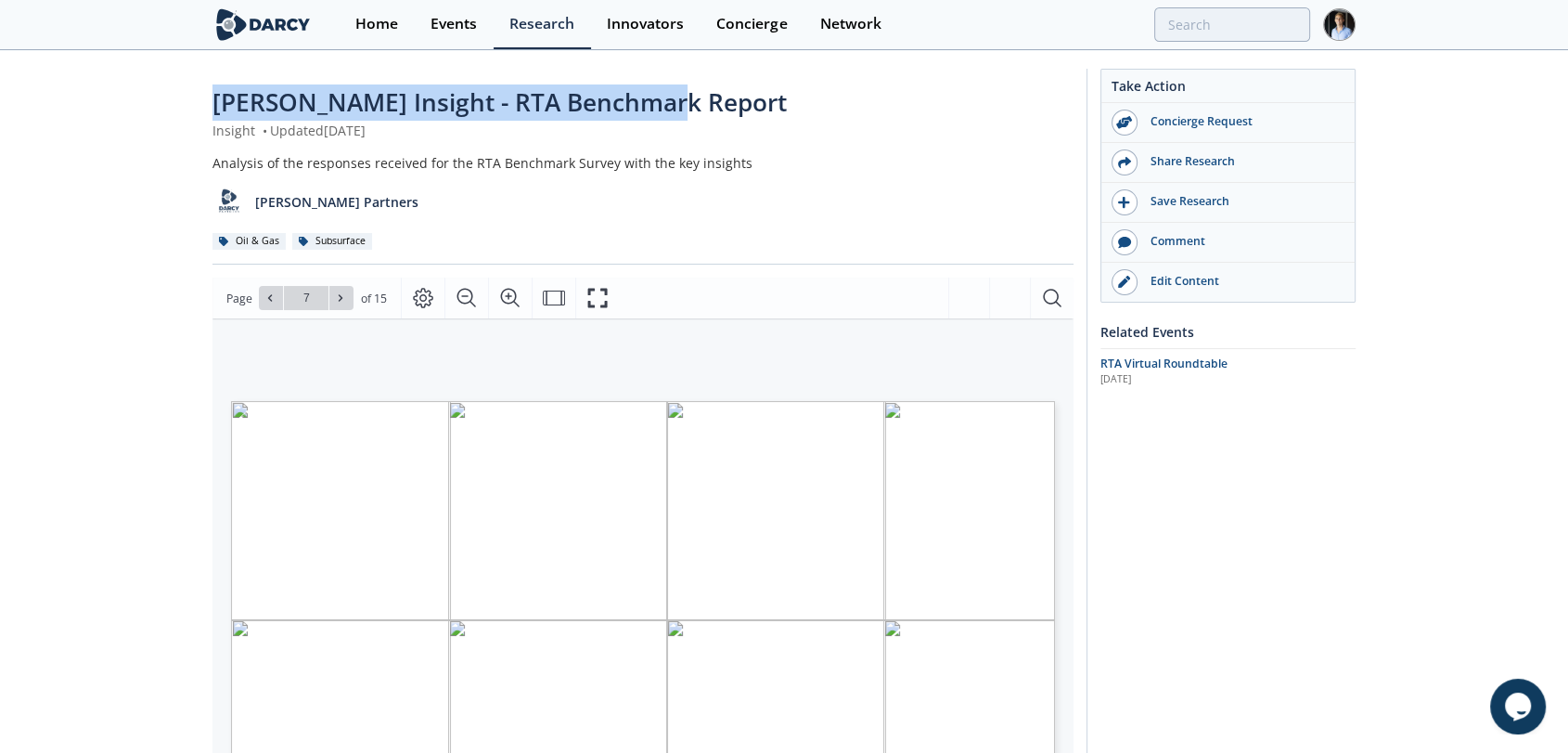
drag, startPoint x: 657, startPoint y: 60, endPoint x: 207, endPoint y: 118, distance: 453.7
click at [207, 118] on div "[PERSON_NAME] Insight - RTA Benchmark Report Insight • Updated [DATE] Analysis …" at bounding box center [784, 707] width 1568 height 1309
copy span "[PERSON_NAME] Insight - RTA Benchmark Report"
click at [1210, 161] on div "Share Research" at bounding box center [1241, 161] width 208 height 16
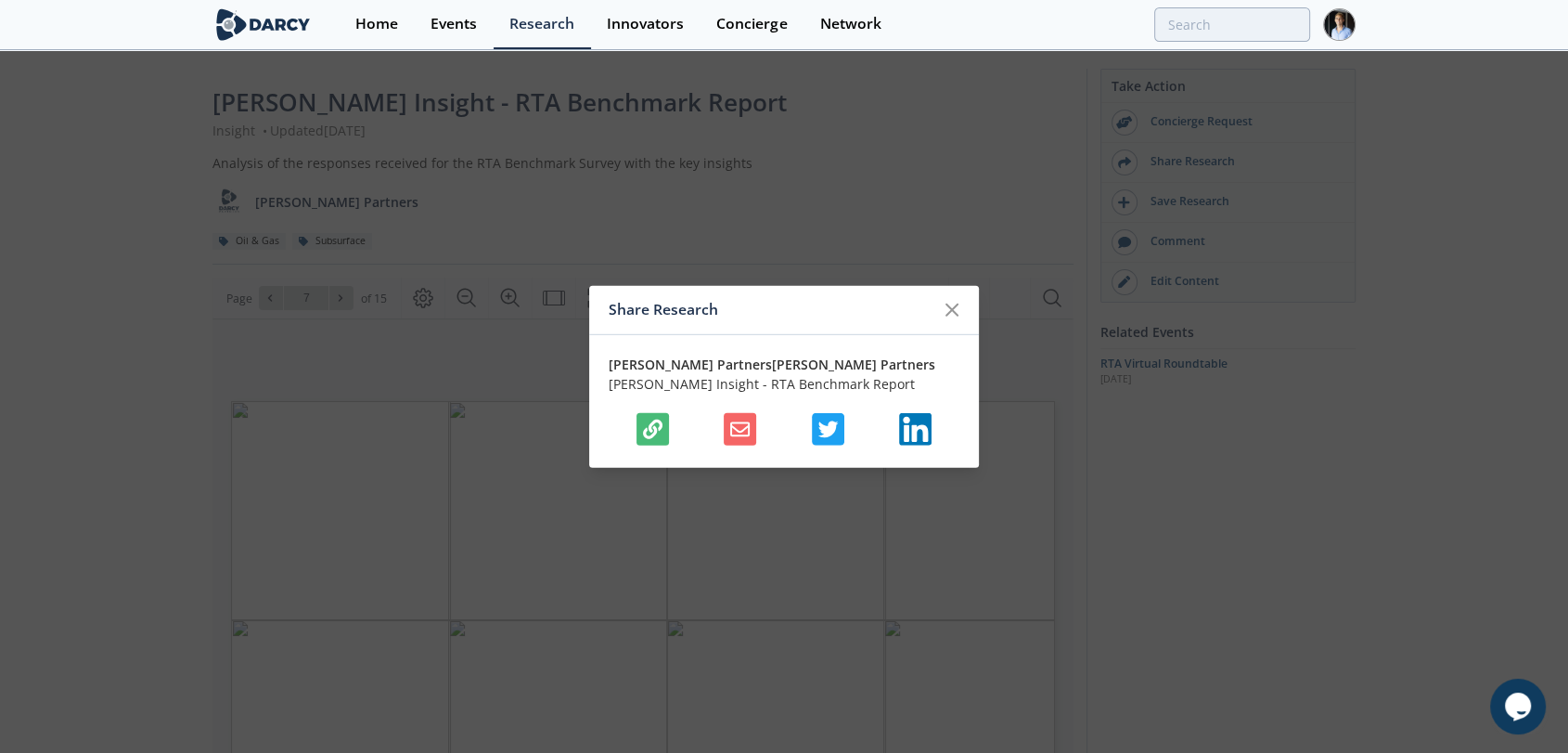
click at [653, 421] on icon "button" at bounding box center [652, 428] width 19 height 19
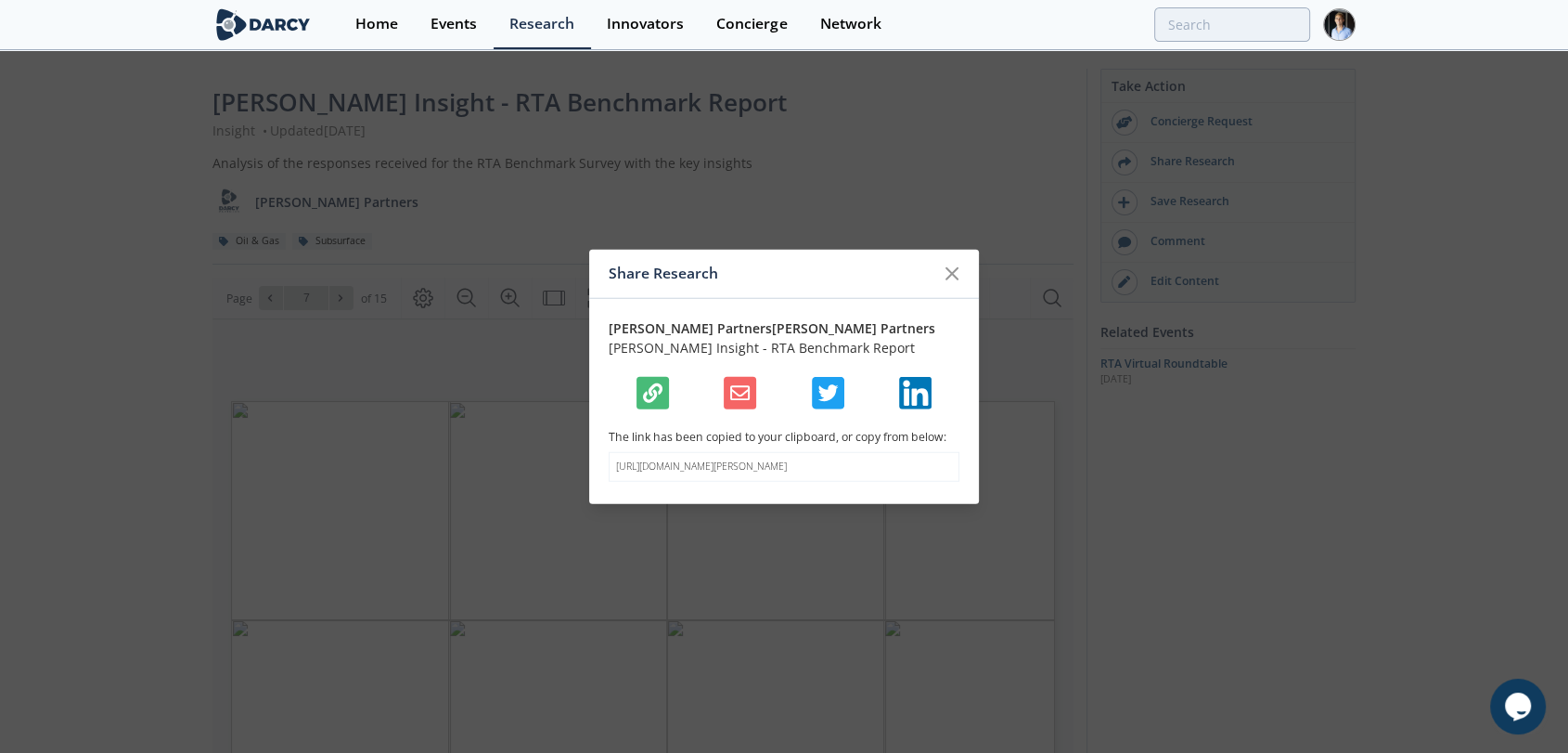
drag, startPoint x: 704, startPoint y: 477, endPoint x: 612, endPoint y: 462, distance: 93.2
click at [612, 462] on div "[URL][DOMAIN_NAME][PERSON_NAME]" at bounding box center [784, 467] width 351 height 30
copy p "[URL][DOMAIN_NAME][PERSON_NAME]"
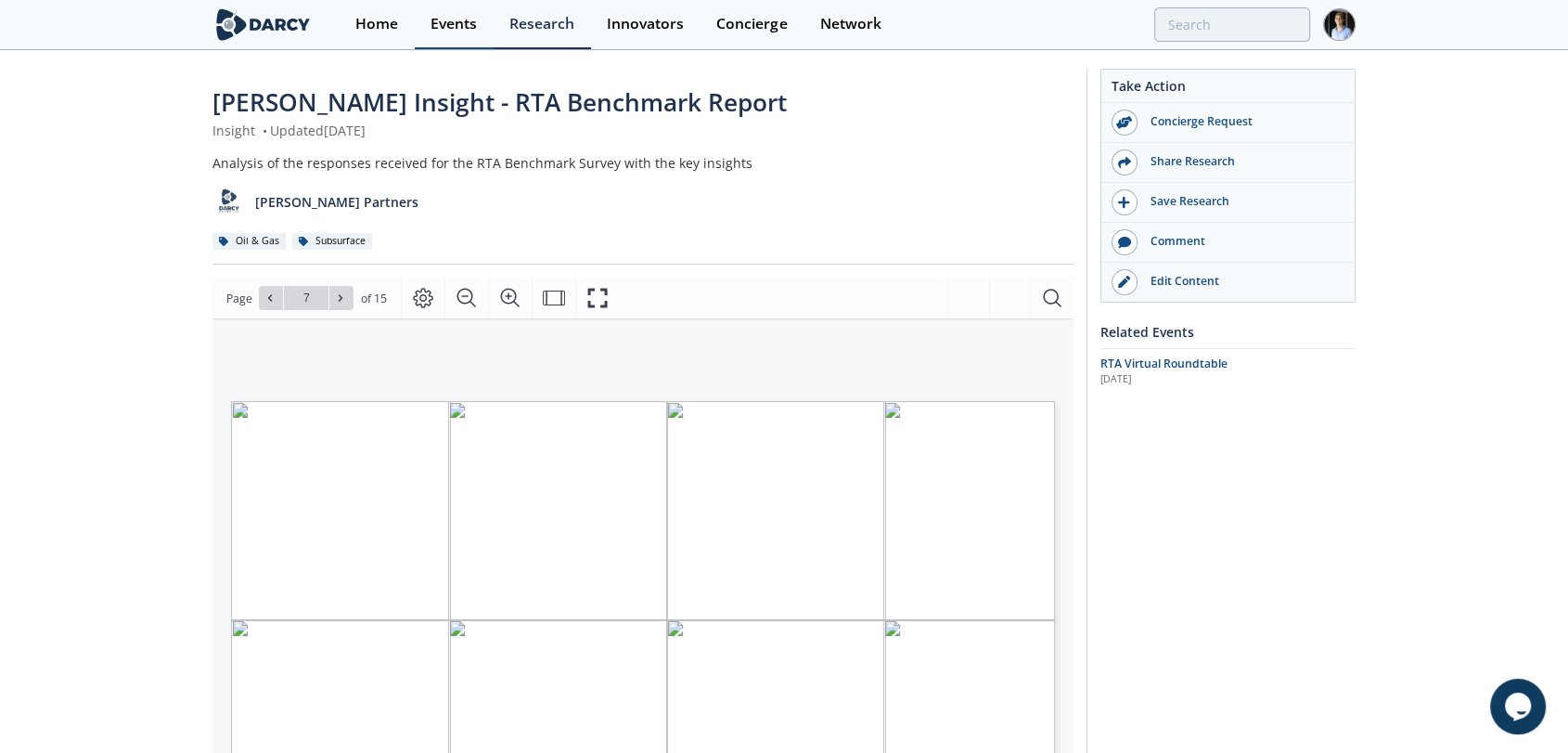
click at [452, 29] on div "Events" at bounding box center [454, 23] width 46 height 14
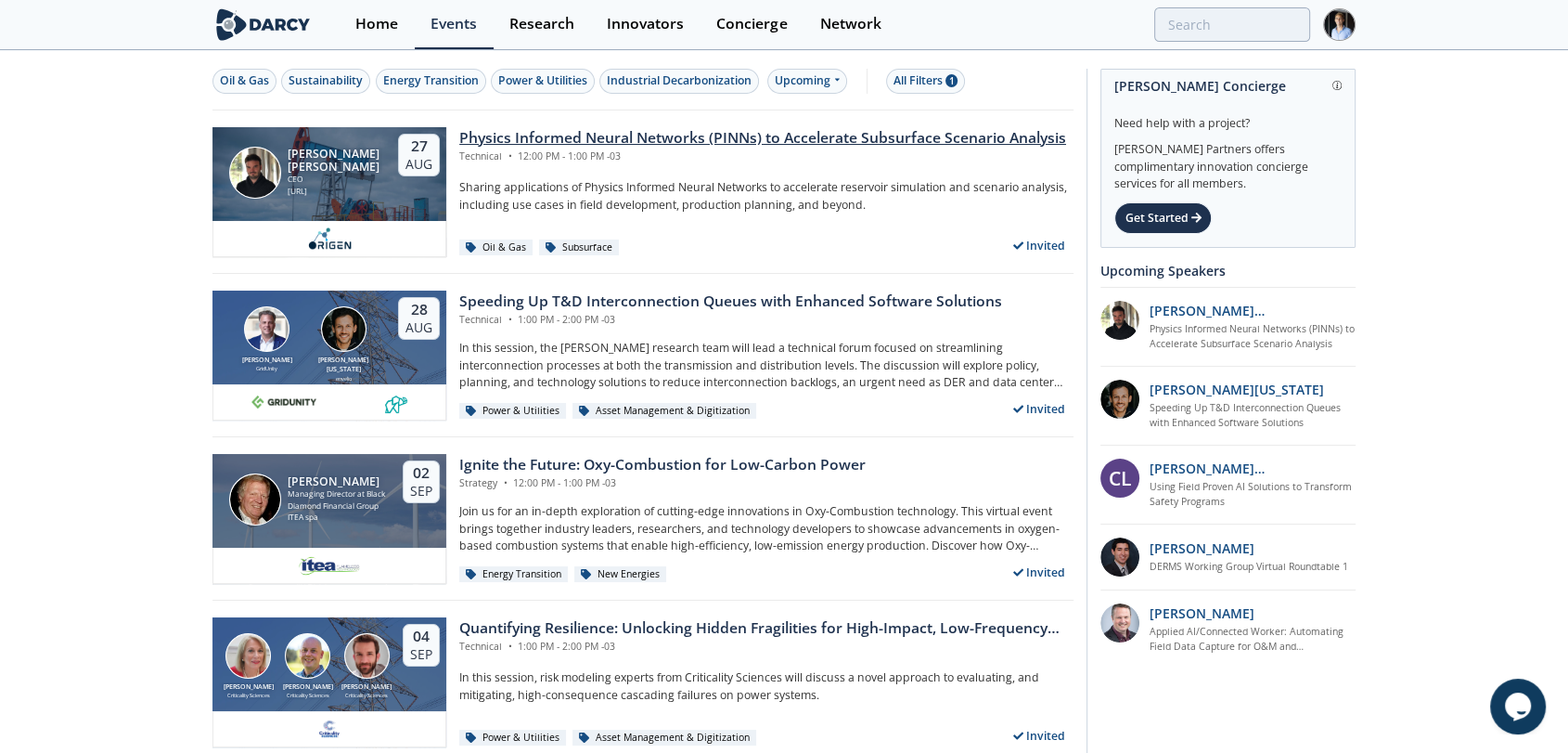
click at [798, 136] on div "Physics Informed Neural Networks (PINNs) to Accelerate Subsurface Scenario Anal…" at bounding box center [761, 138] width 606 height 22
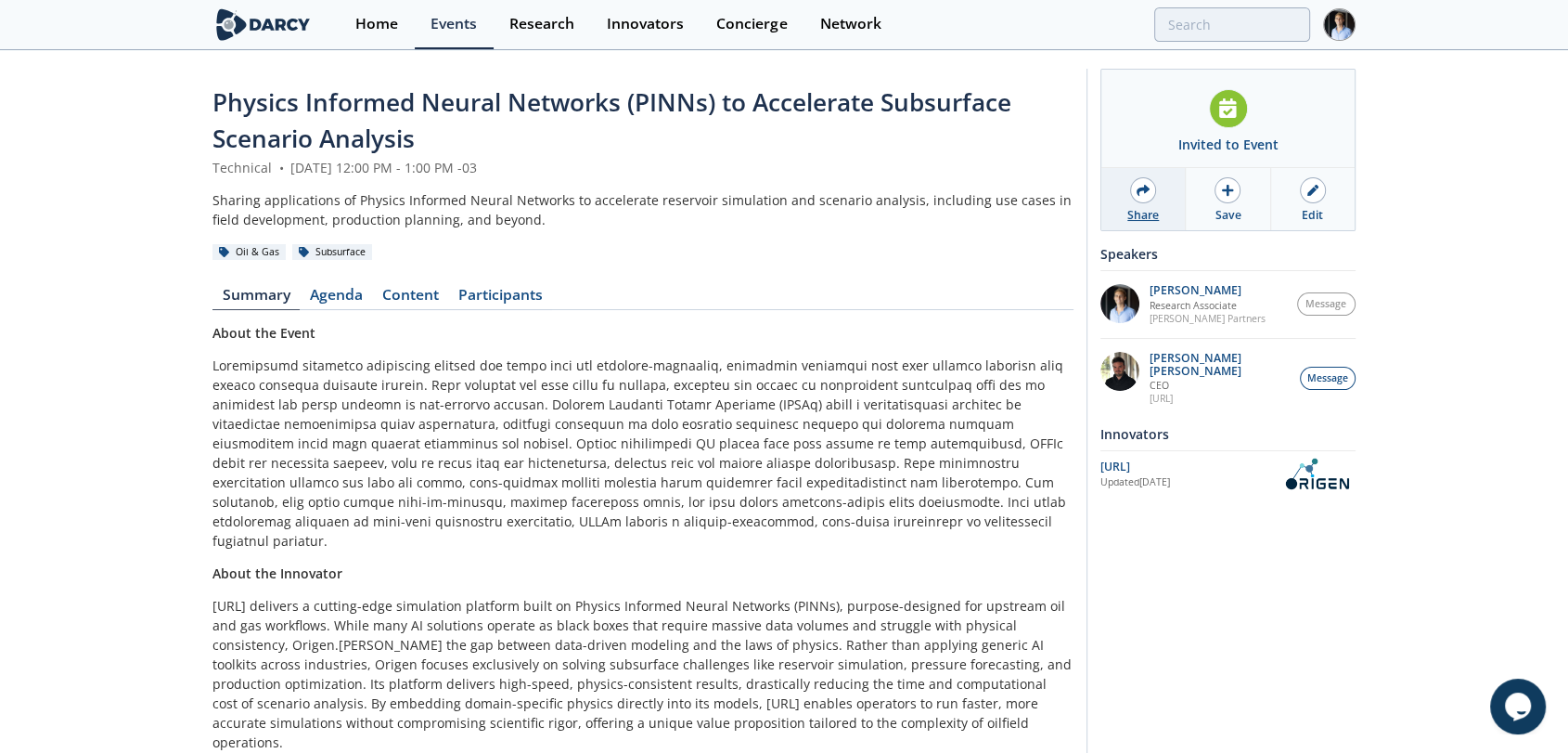
click at [1142, 203] on div "Share" at bounding box center [1143, 199] width 85 height 62
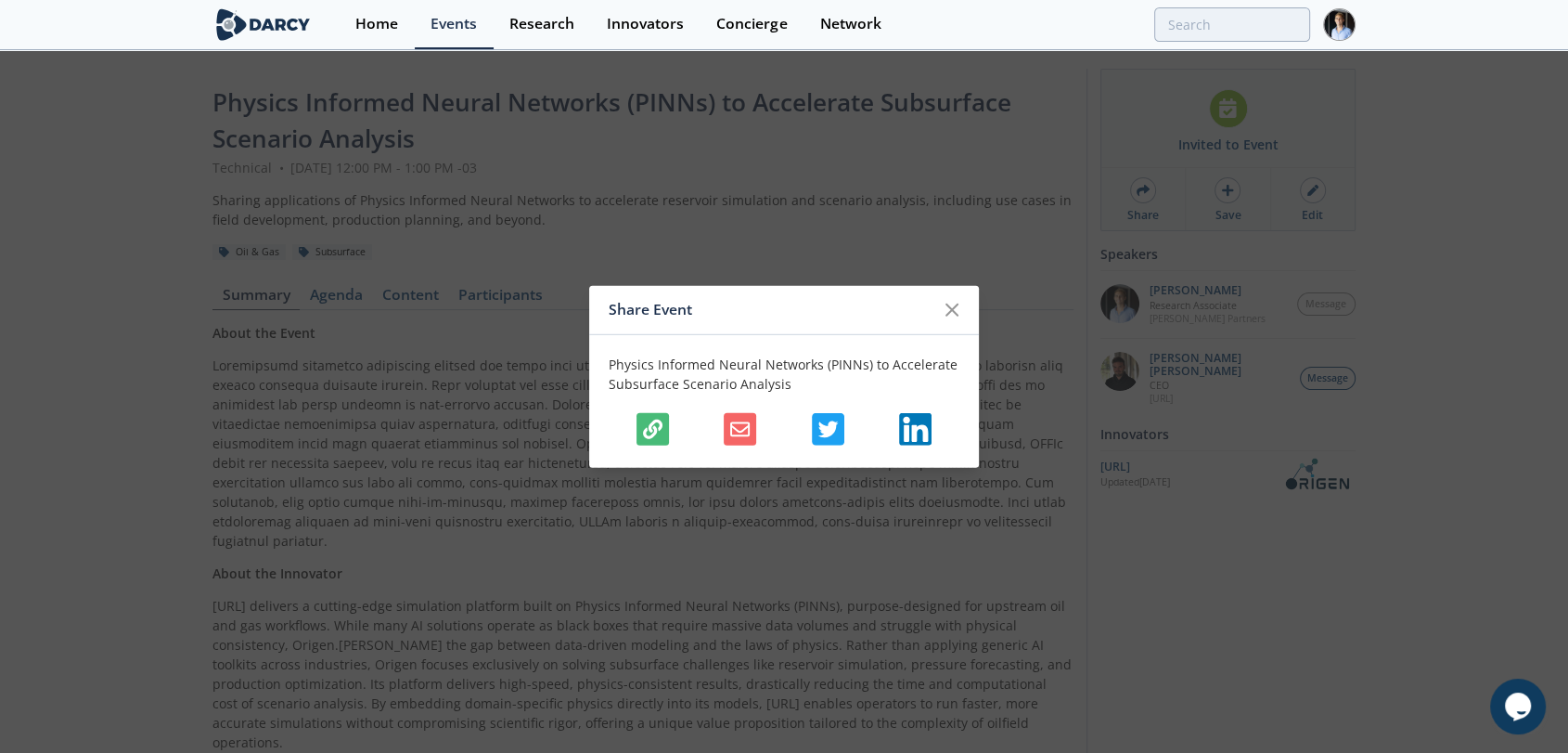
click at [655, 440] on button "button" at bounding box center [652, 428] width 33 height 33
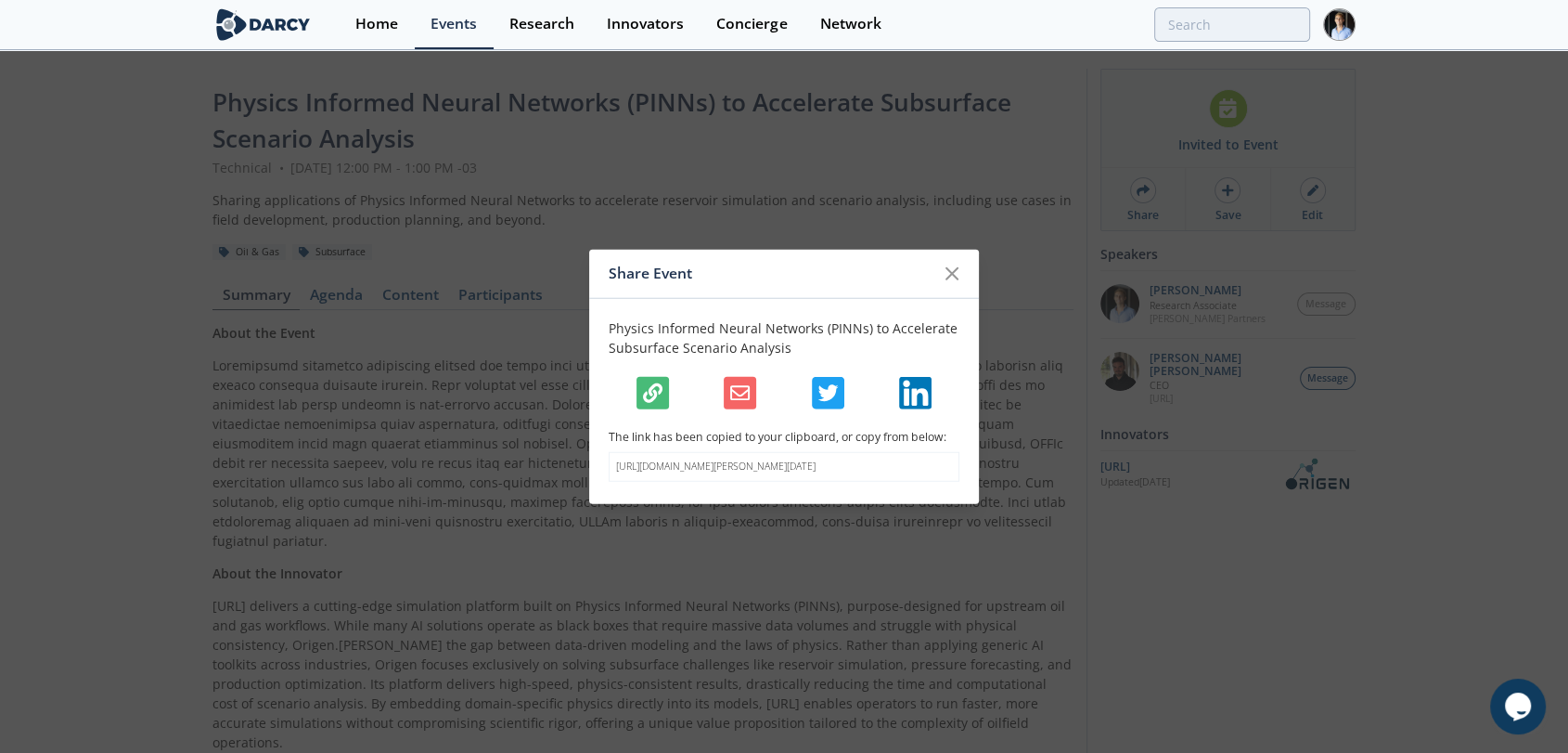
drag, startPoint x: 704, startPoint y: 480, endPoint x: 604, endPoint y: 455, distance: 103.1
click at [604, 455] on div "Physics Informed Neural Networks (PINNs) to Accelerate Subsurface Scenario Anal…" at bounding box center [784, 401] width 389 height 206
copy p "[URL][DOMAIN_NAME][PERSON_NAME][DATE]"
click at [1253, 16] on input "search" at bounding box center [1109, 25] width 400 height 35
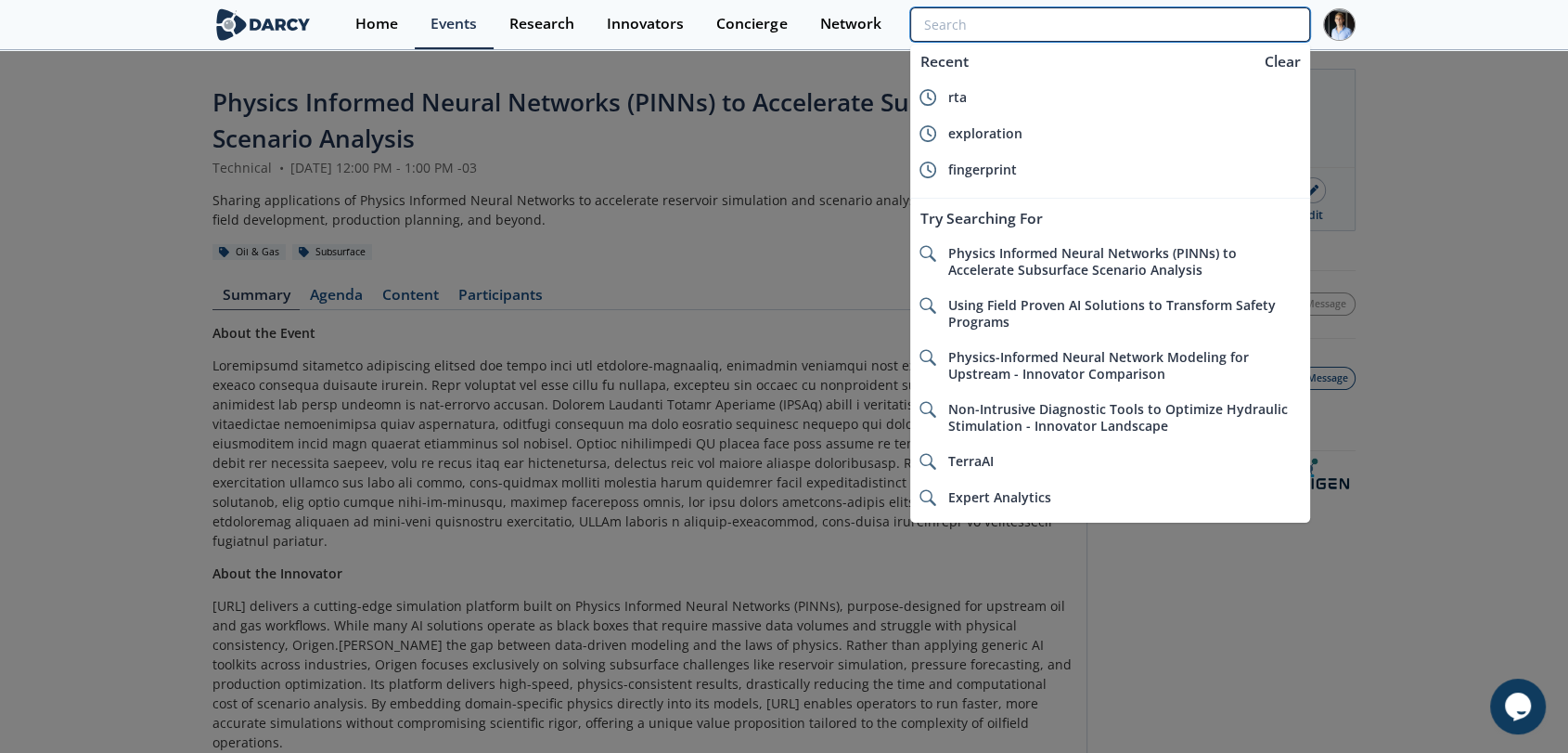
type input "t"
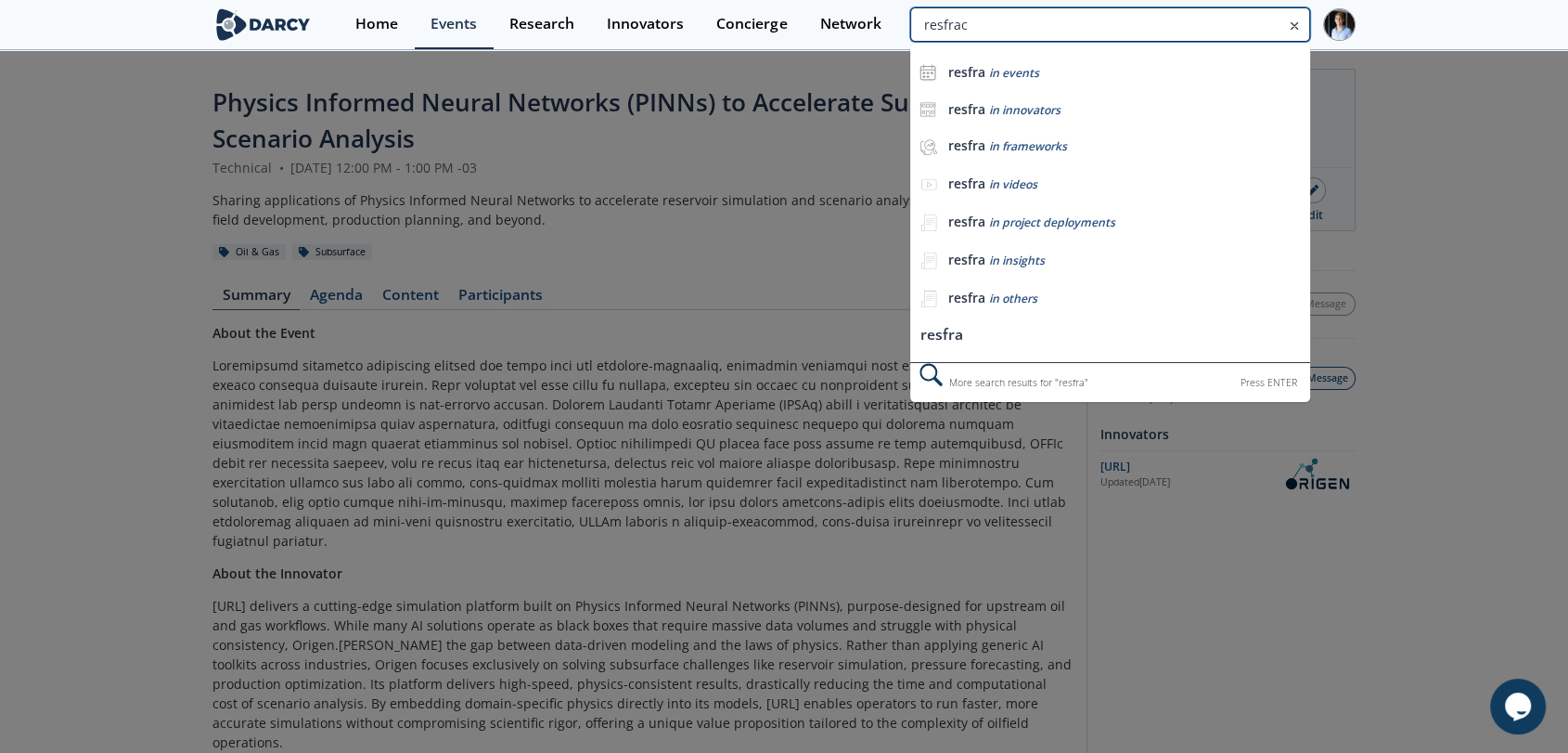
type input "resfrac"
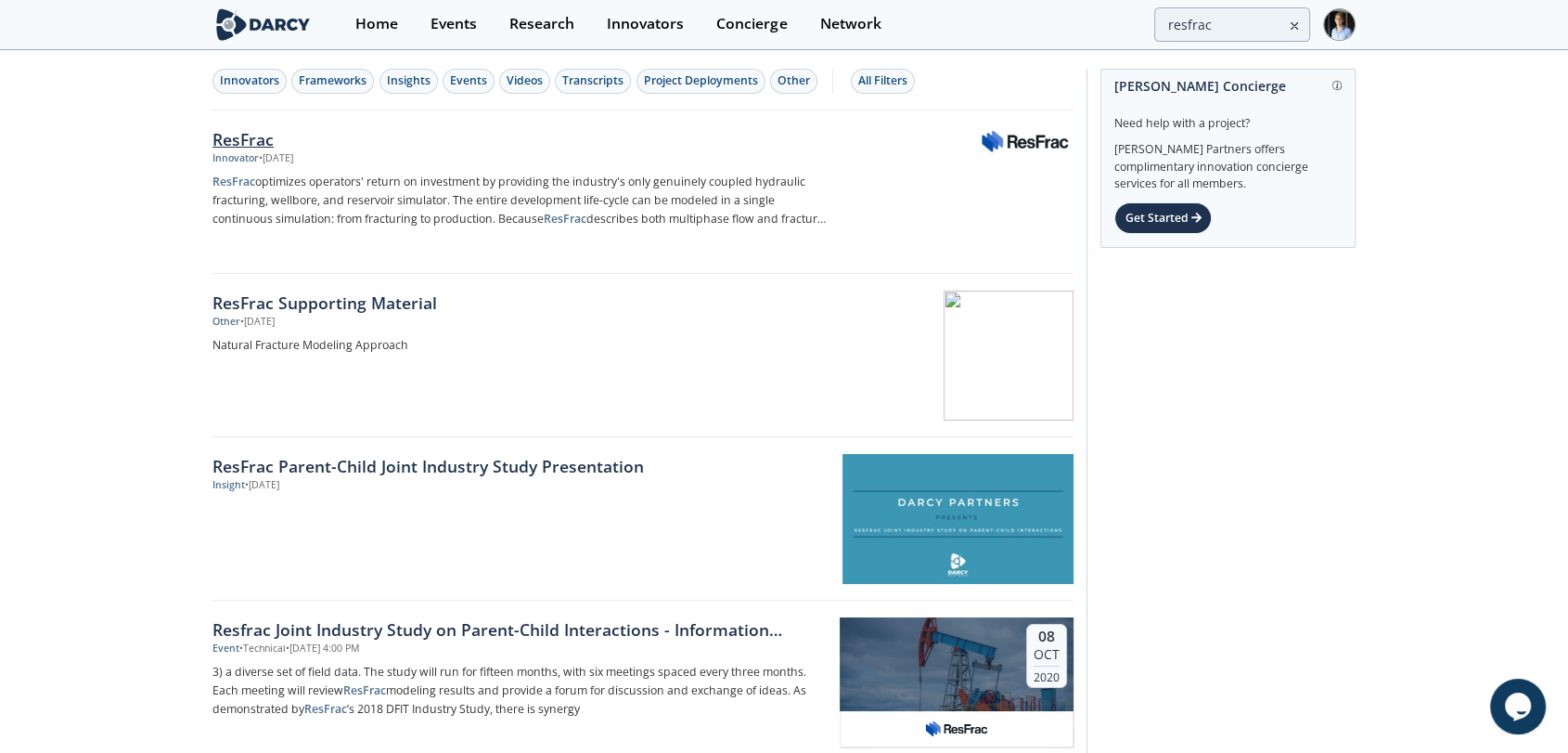
click at [554, 178] on p "ResFrac optimizes operators' return on investment by providing the industry's o…" at bounding box center [518, 201] width 614 height 56
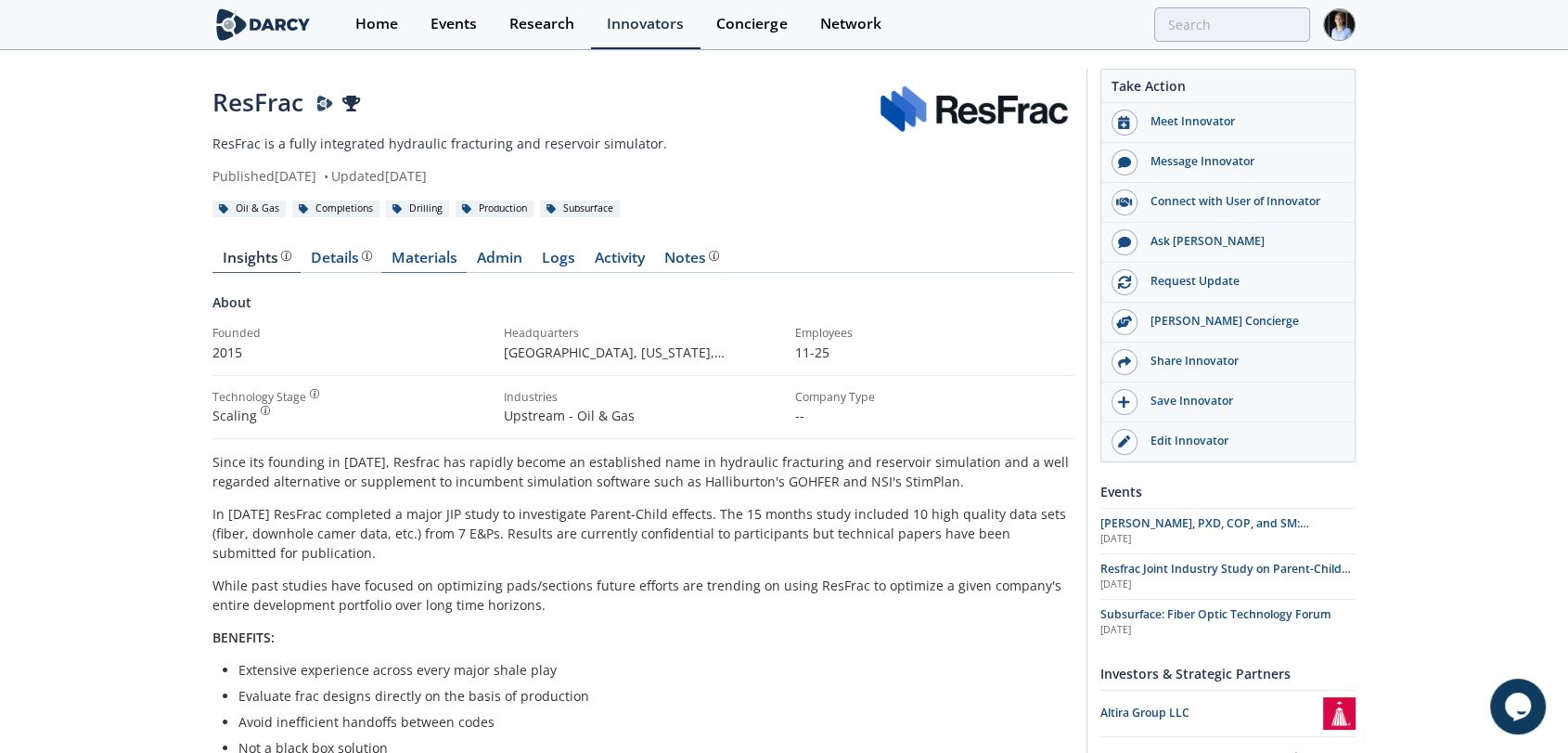
click at [420, 256] on link "Materials" at bounding box center [424, 261] width 86 height 22
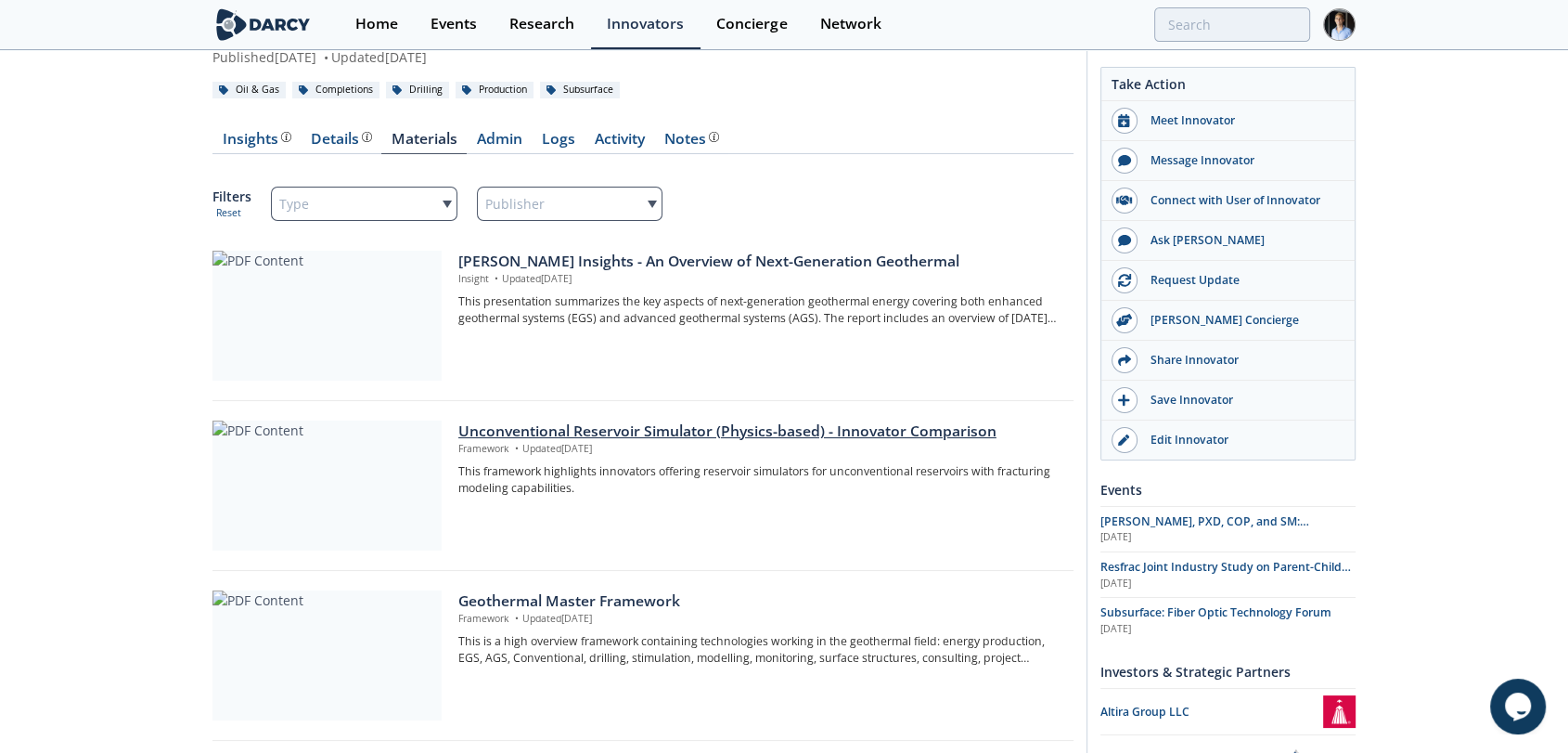
scroll to position [118, 0]
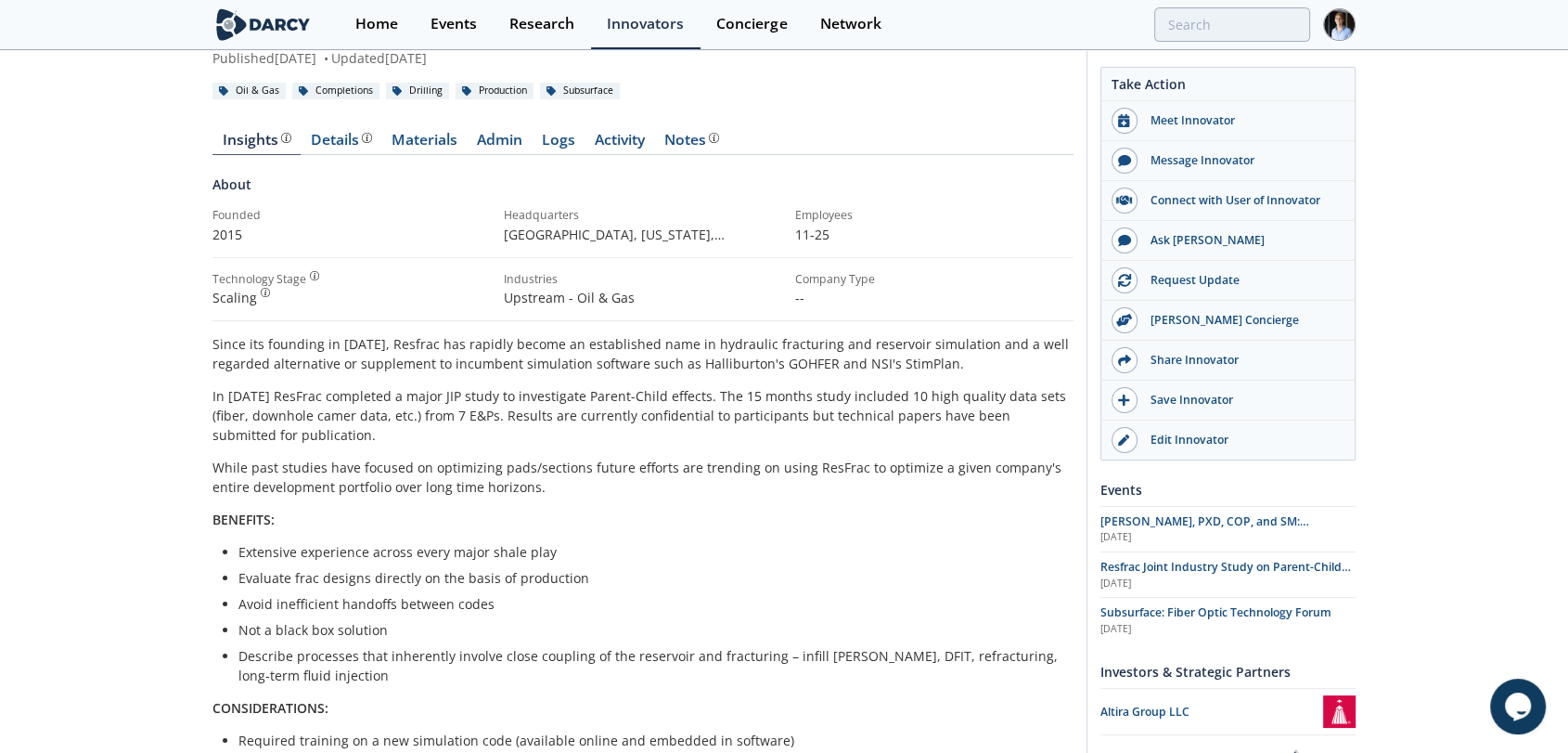
type input "resfrac"
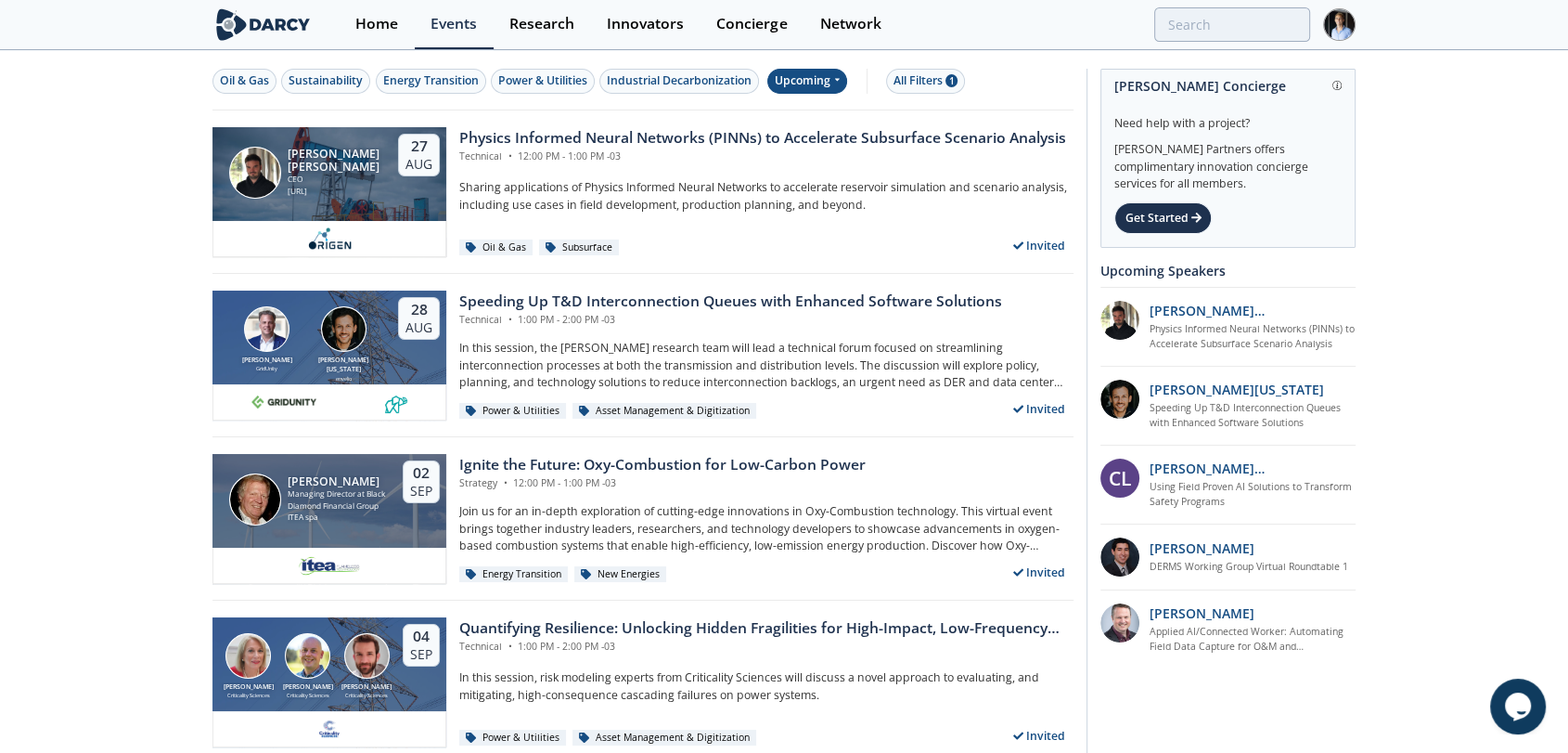
click at [825, 84] on div "Upcoming" at bounding box center [808, 81] width 81 height 25
click at [831, 148] on div "Past" at bounding box center [829, 142] width 115 height 30
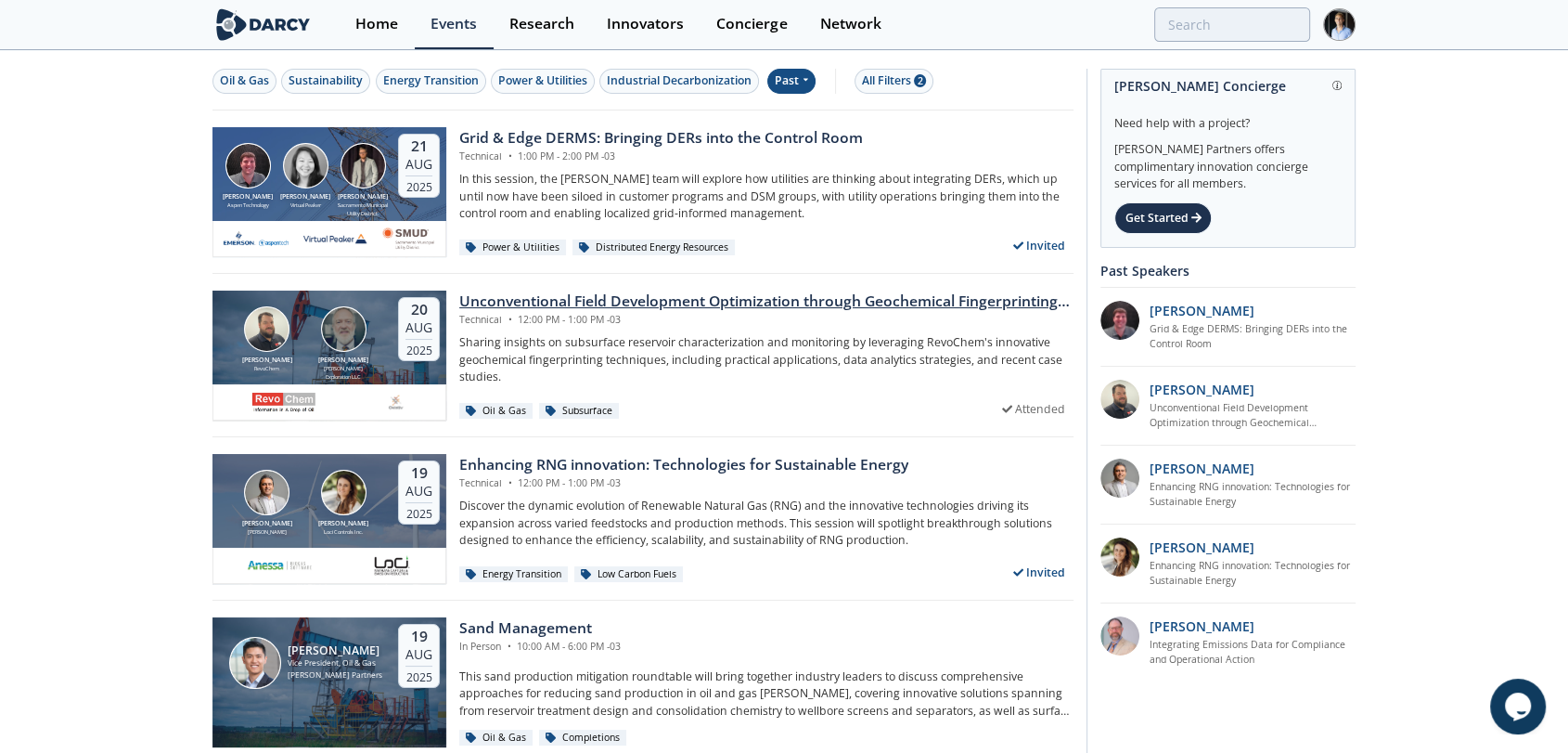
click at [396, 330] on div "[PERSON_NAME] RevoChem [PERSON_NAME] [PERSON_NAME] Exploration LLC [DATE]" at bounding box center [329, 337] width 234 height 94
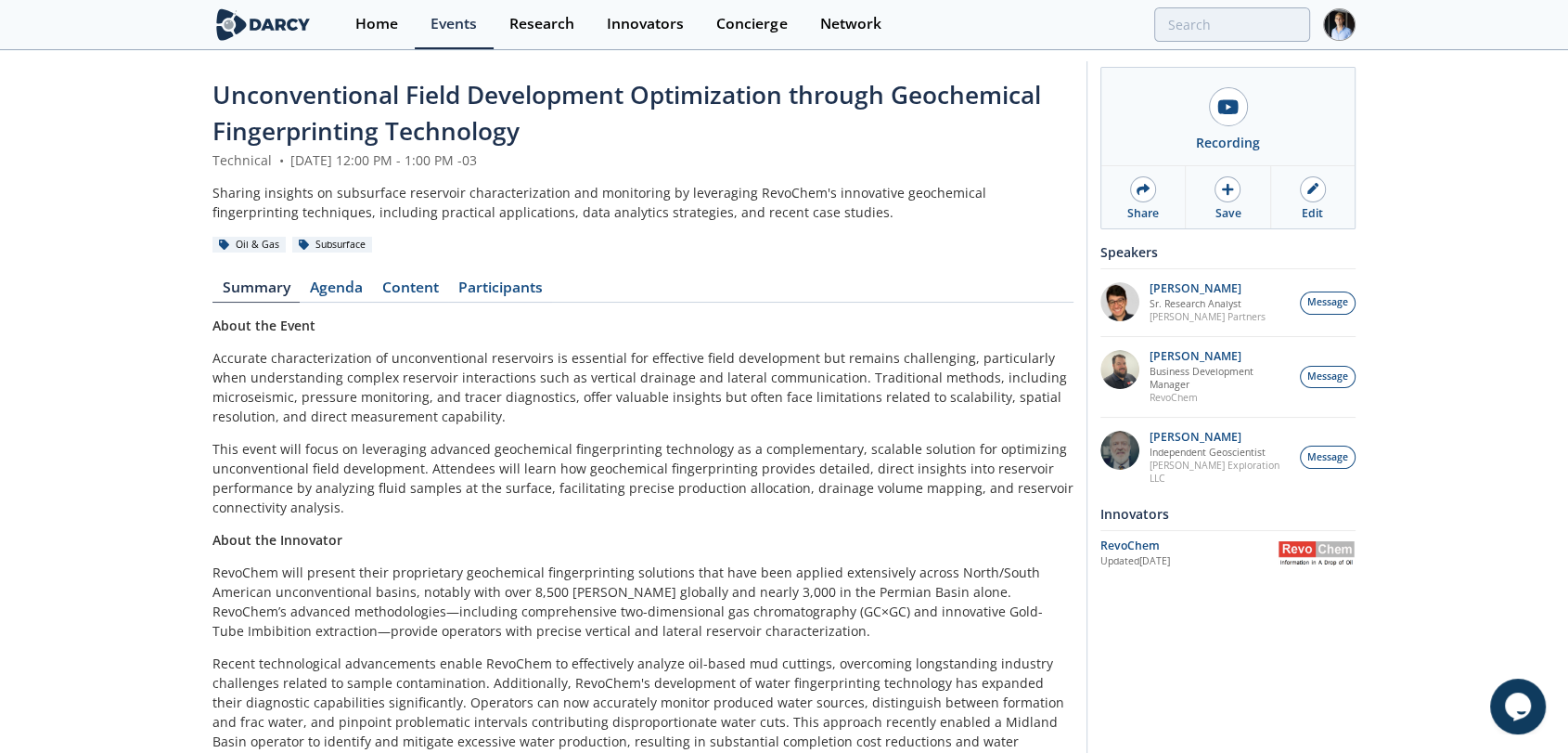
scroll to position [16, 0]
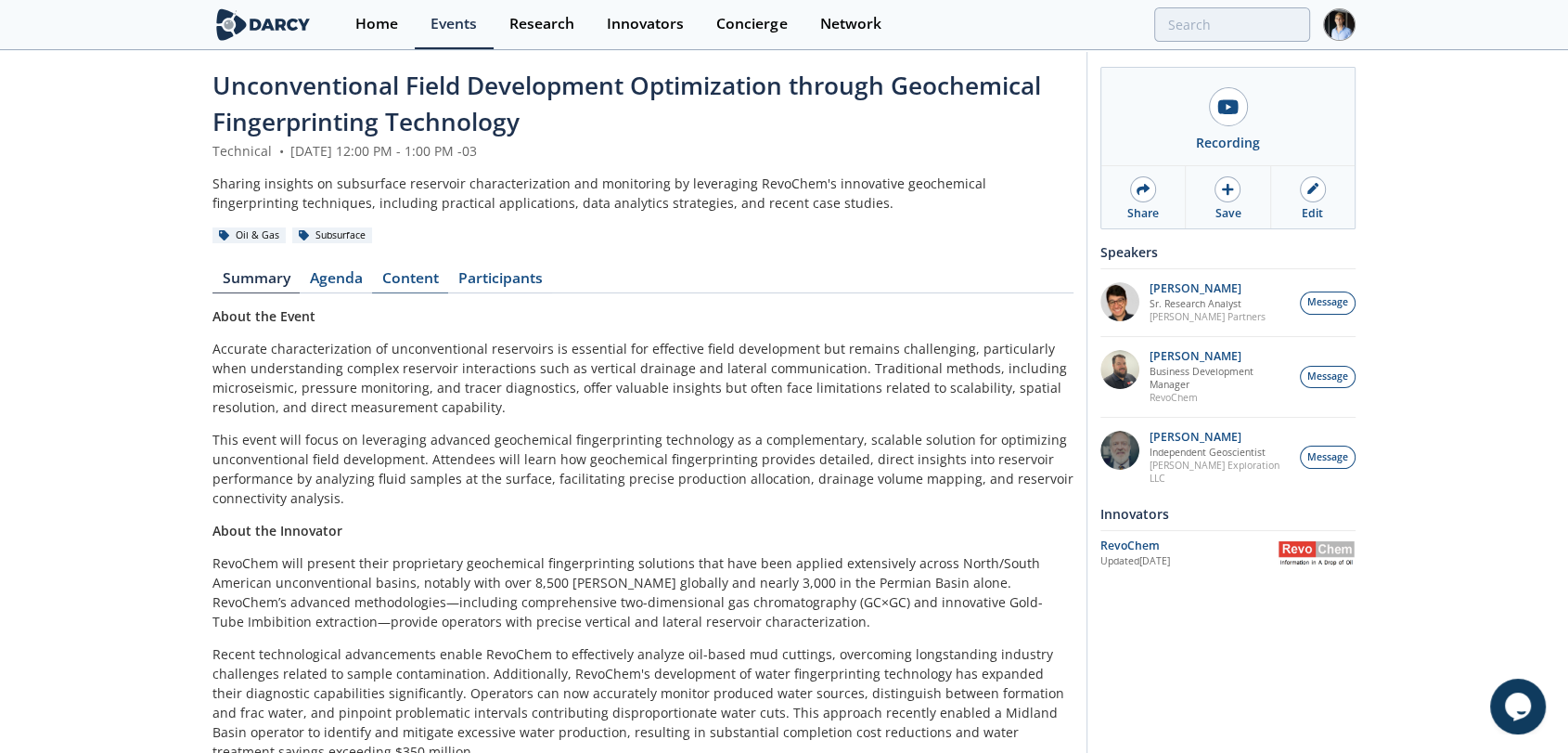
click at [404, 271] on link "Content" at bounding box center [410, 282] width 76 height 22
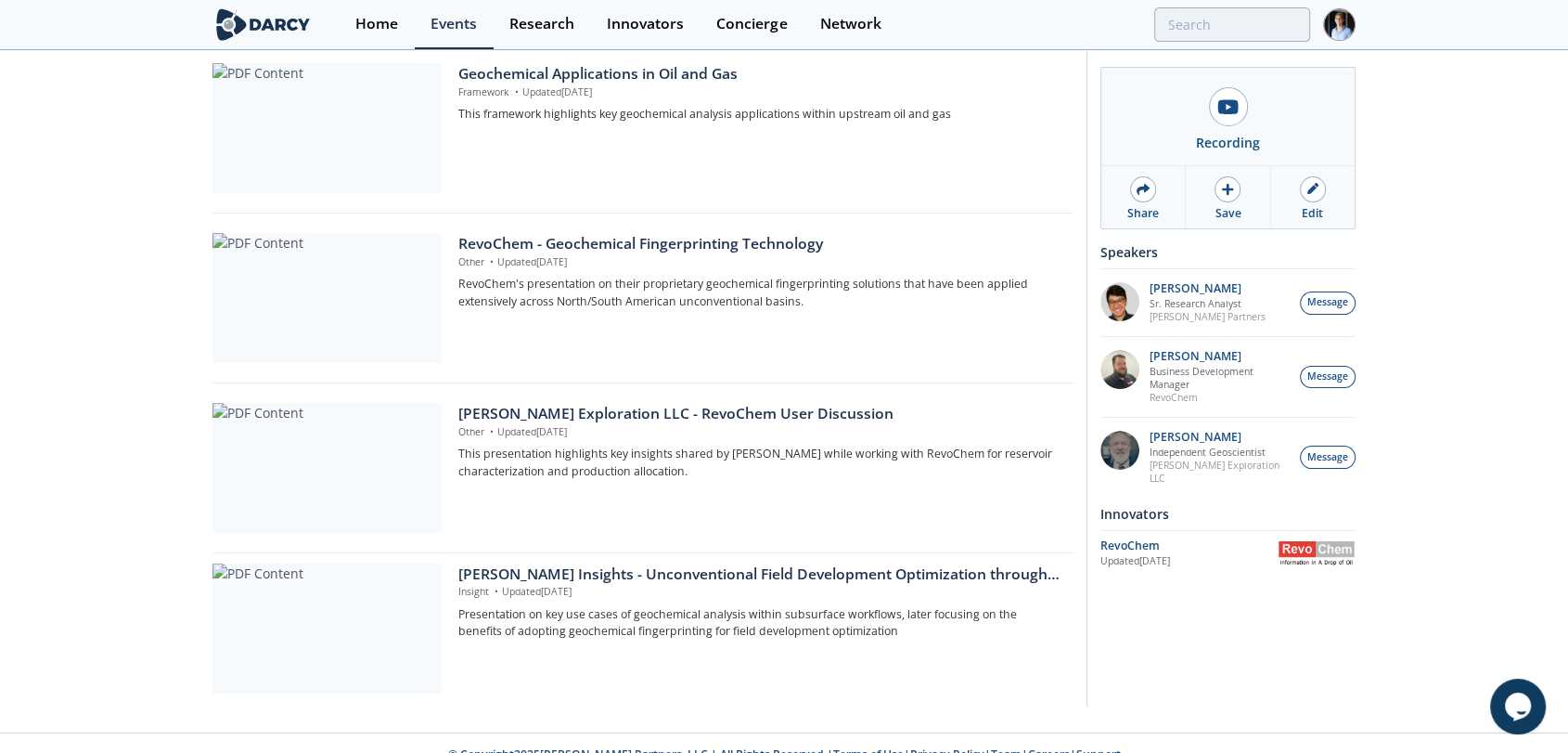
scroll to position [631, 0]
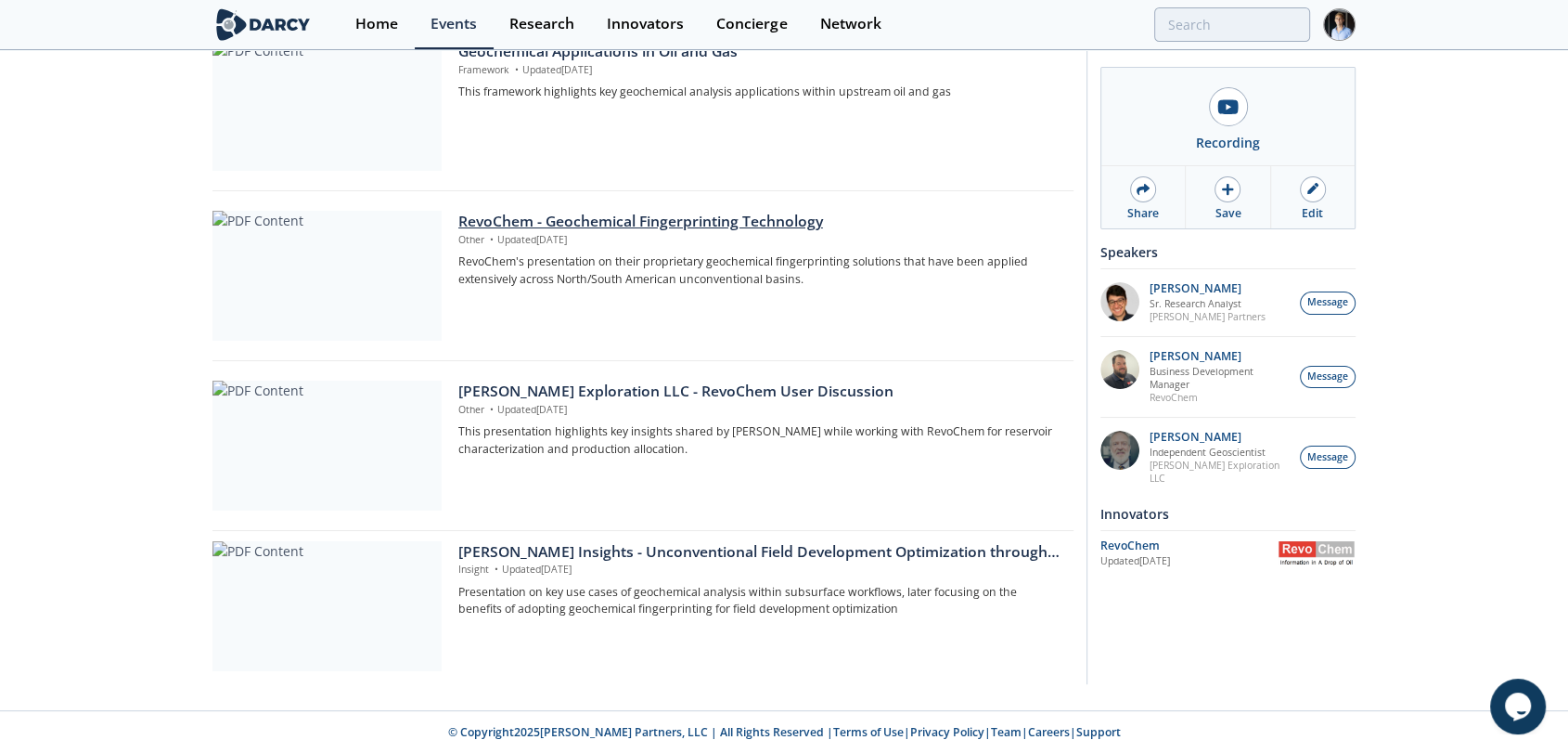
click at [510, 230] on div "RevoChem - Geochemical Fingerprinting Technology" at bounding box center [758, 221] width 602 height 22
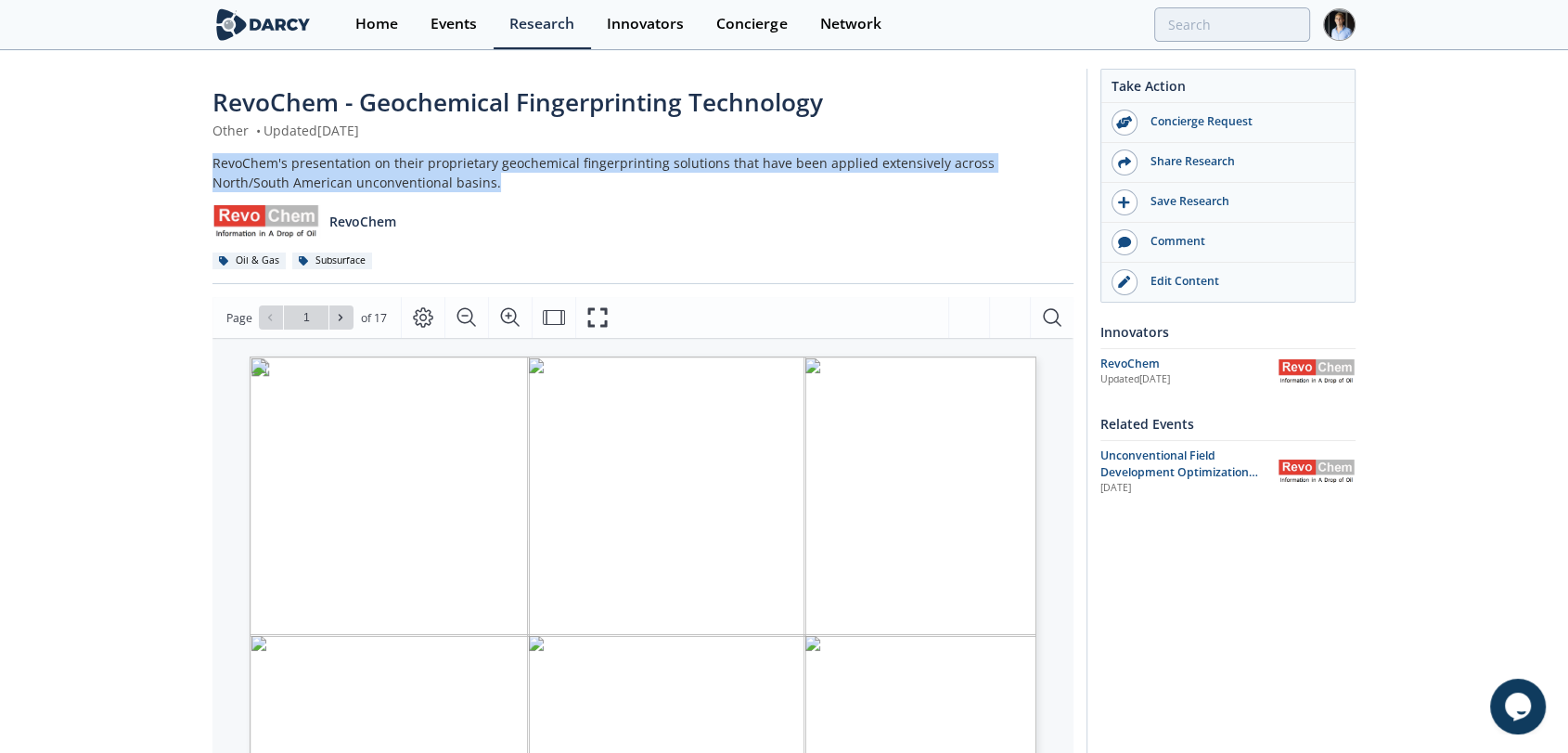
drag, startPoint x: 211, startPoint y: 165, endPoint x: 415, endPoint y: 190, distance: 205.5
click at [415, 190] on div "RevoChem's presentation on their proprietary geochemical fingerprinting solutio…" at bounding box center [642, 173] width 861 height 39
copy div "RevoChem's presentation on their proprietary geochemical fingerprinting solutio…"
